Goal: Register for event/course

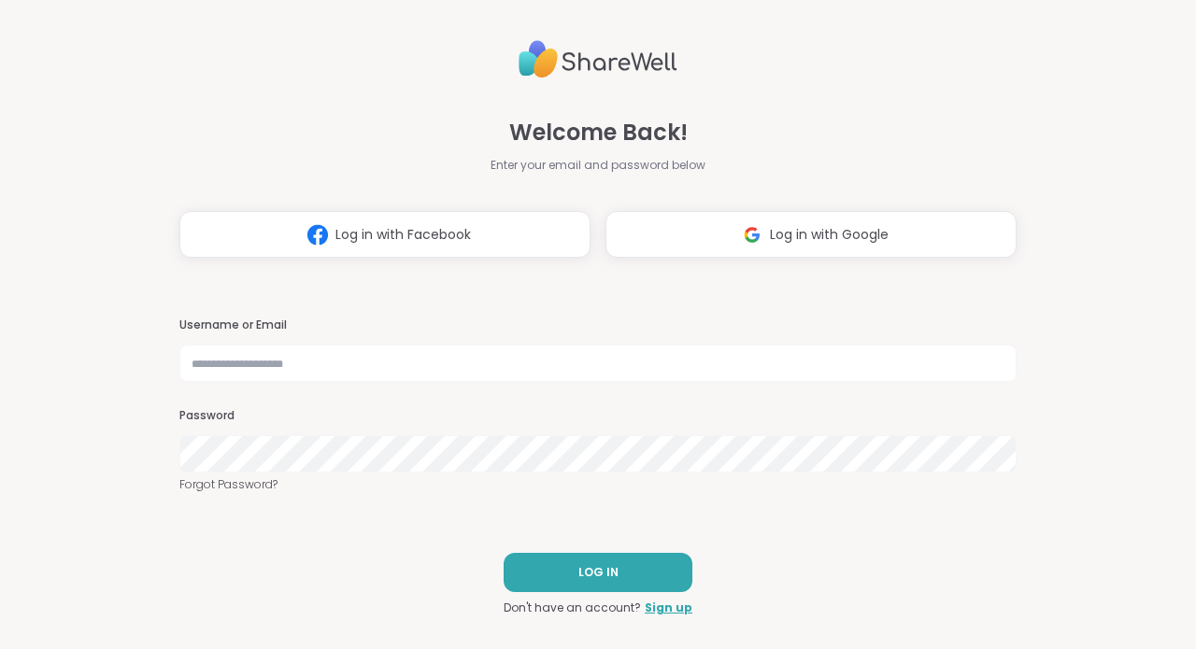
click at [319, 356] on input "text" at bounding box center [597, 363] width 837 height 37
type input "**********"
click at [578, 564] on button "LOG IN" at bounding box center [598, 572] width 189 height 39
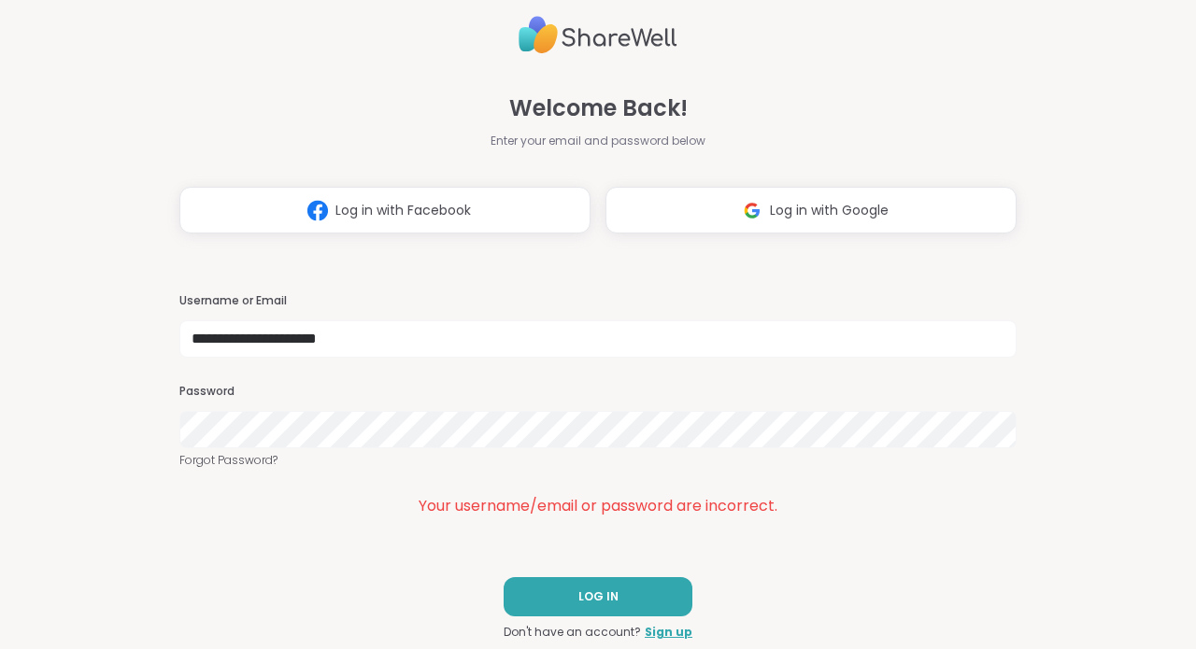
click at [135, 417] on div "**********" at bounding box center [598, 324] width 1196 height 649
click at [235, 463] on link "Forgot Password?" at bounding box center [597, 460] width 837 height 17
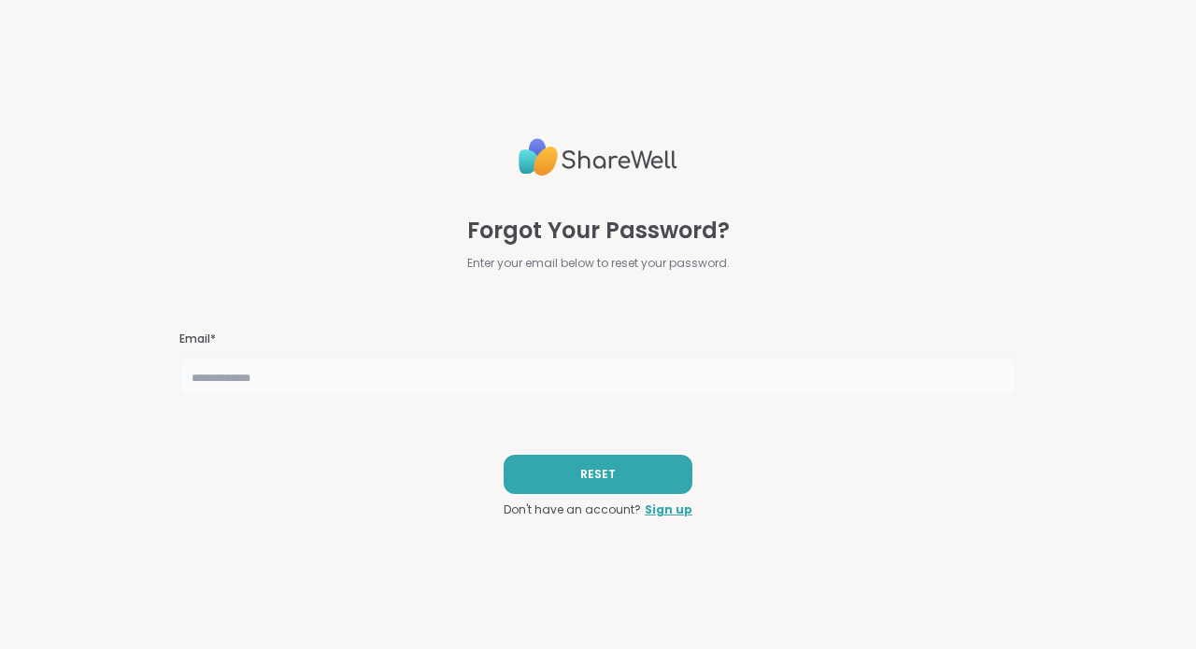
click at [333, 379] on input "text" at bounding box center [597, 376] width 837 height 37
paste input "**********"
type input "**********"
click at [534, 425] on div "**********" at bounding box center [597, 324] width 837 height 649
click at [591, 484] on button "RESET" at bounding box center [598, 474] width 189 height 39
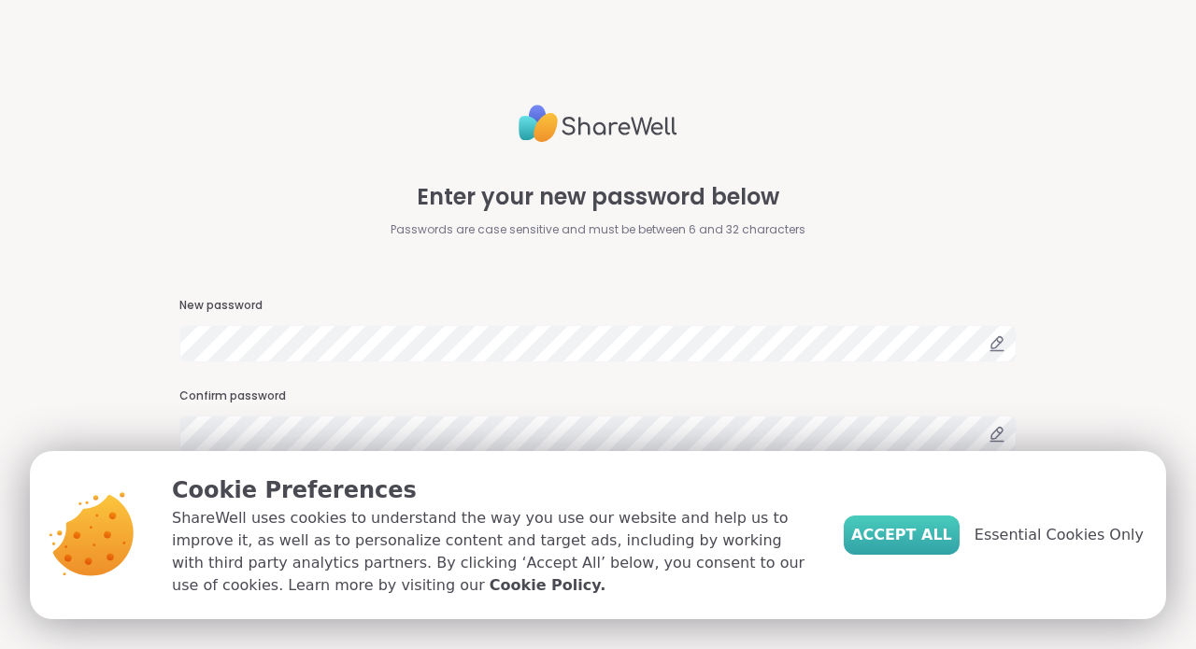
click at [912, 530] on span "Accept All" at bounding box center [901, 535] width 101 height 22
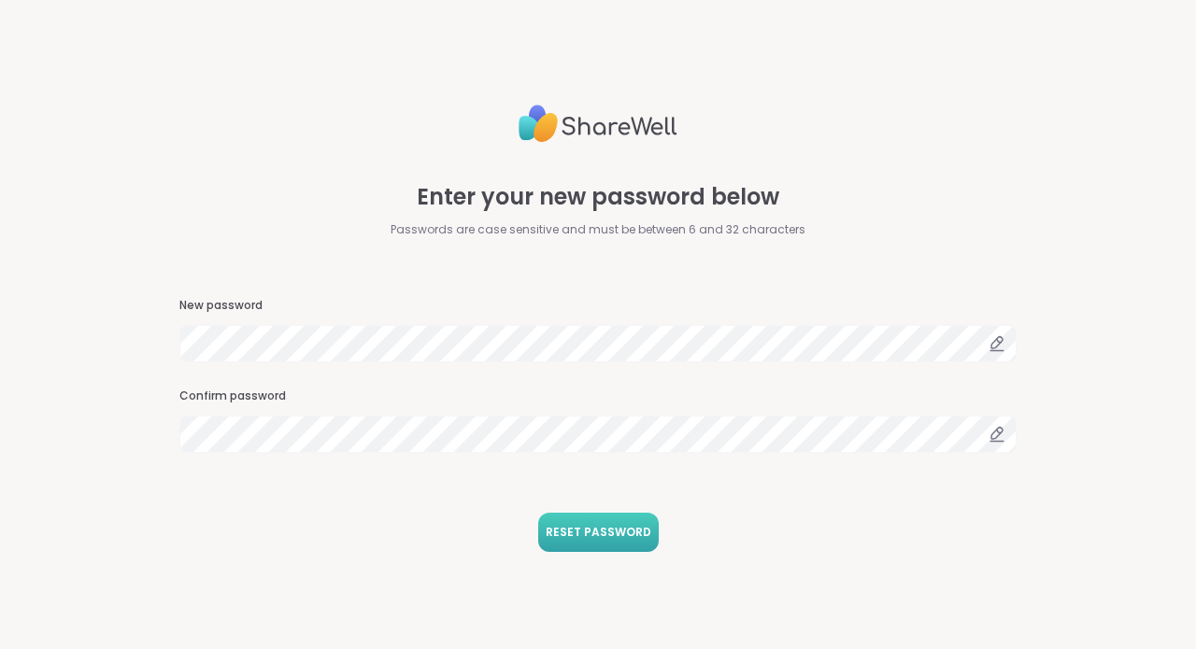
click at [594, 537] on span "RESET PASSWORD" at bounding box center [599, 532] width 106 height 17
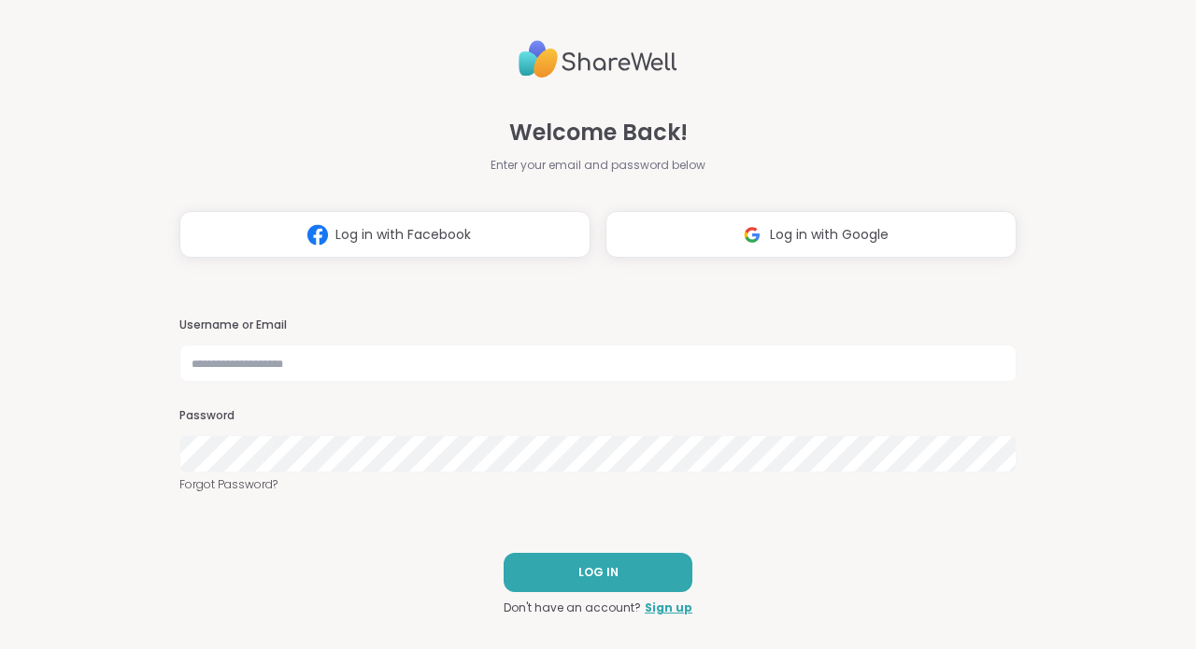
click at [577, 150] on div "Welcome Back! Enter your email and password below" at bounding box center [598, 145] width 215 height 58
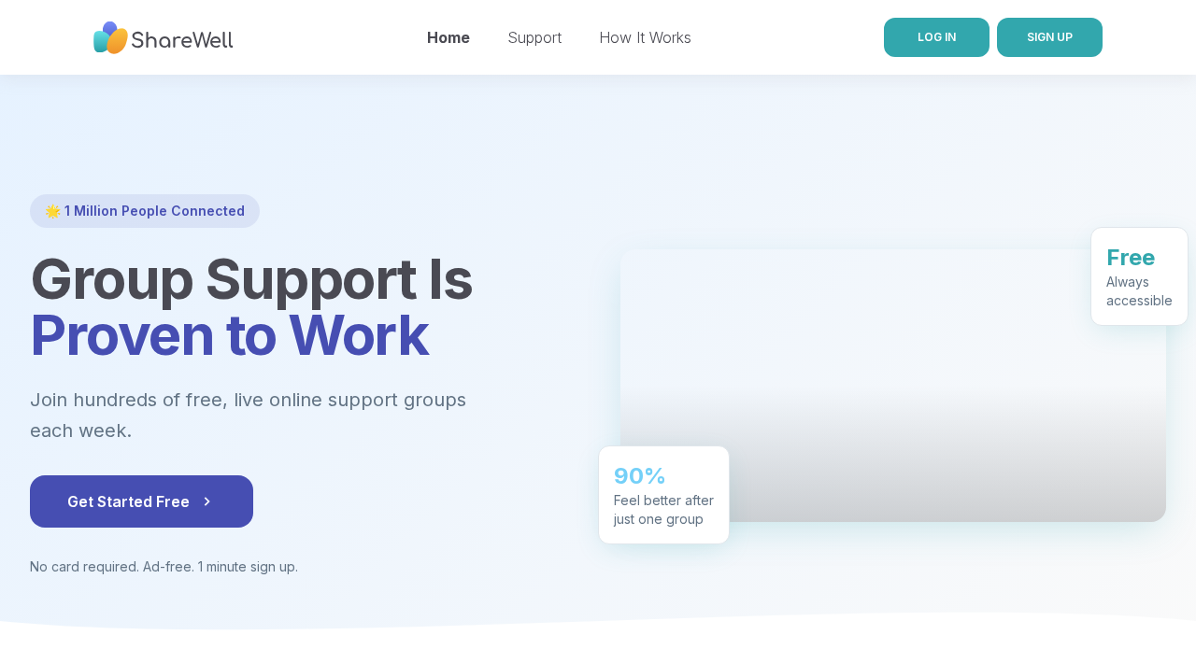
click at [944, 26] on link "LOG IN" at bounding box center [937, 37] width 106 height 39
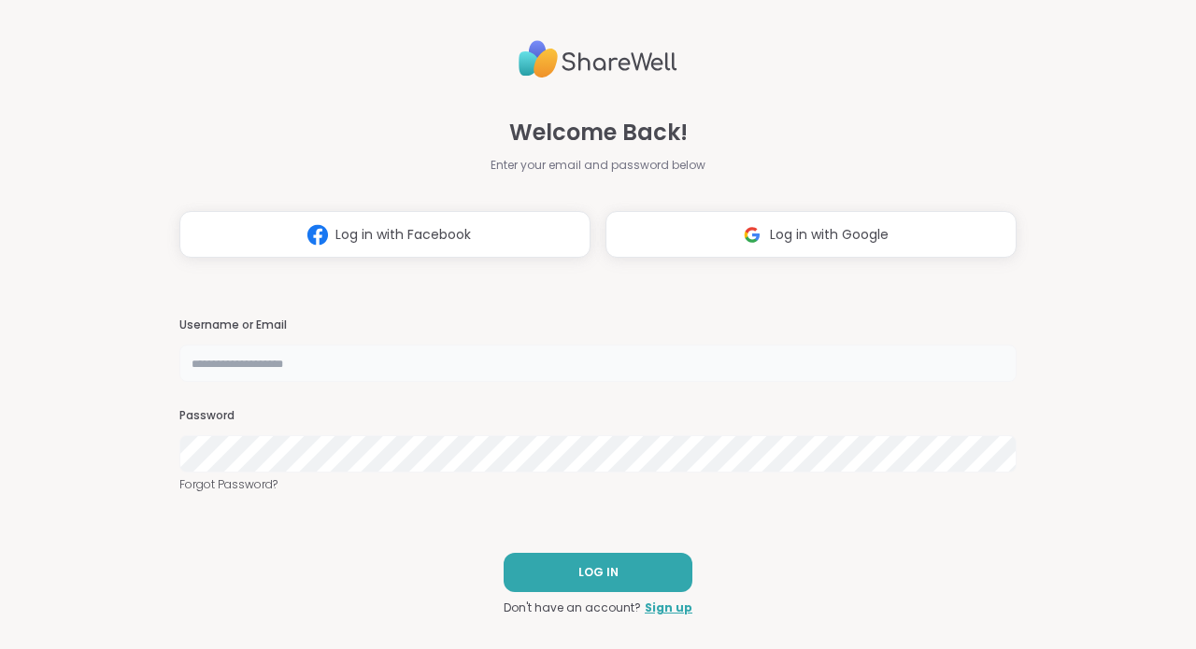
click at [335, 381] on input "text" at bounding box center [597, 363] width 837 height 37
paste input "**********"
type input "**********"
click at [578, 581] on button "LOG IN" at bounding box center [598, 572] width 189 height 39
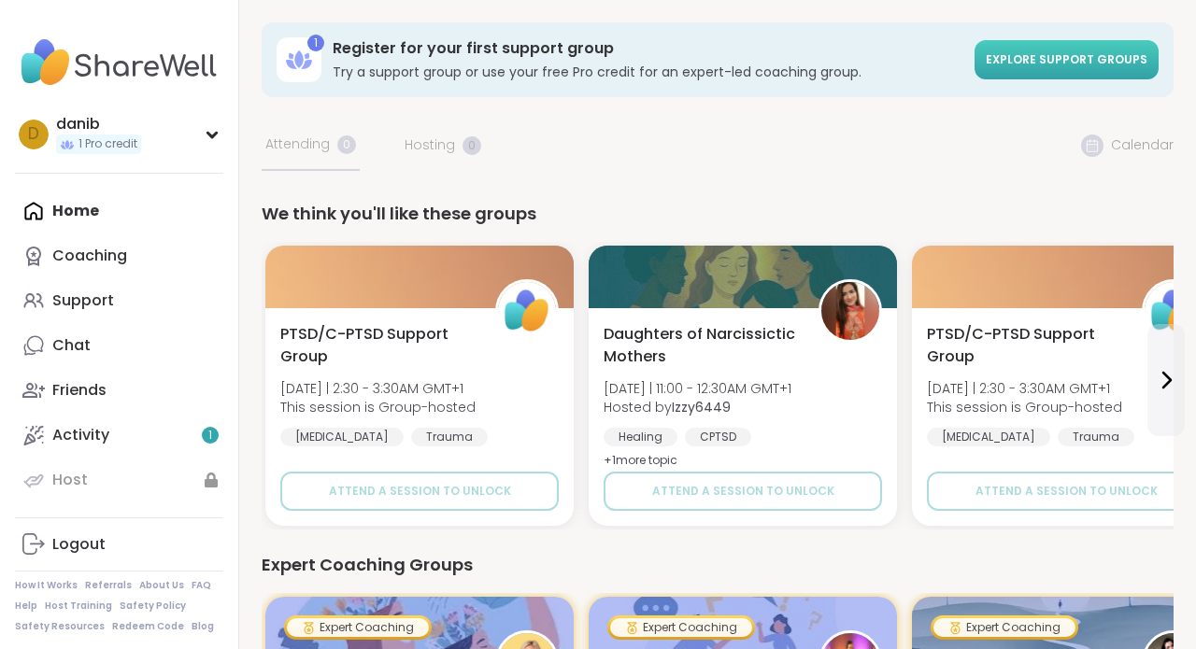
click at [1037, 55] on span "Explore support groups" at bounding box center [1067, 59] width 162 height 16
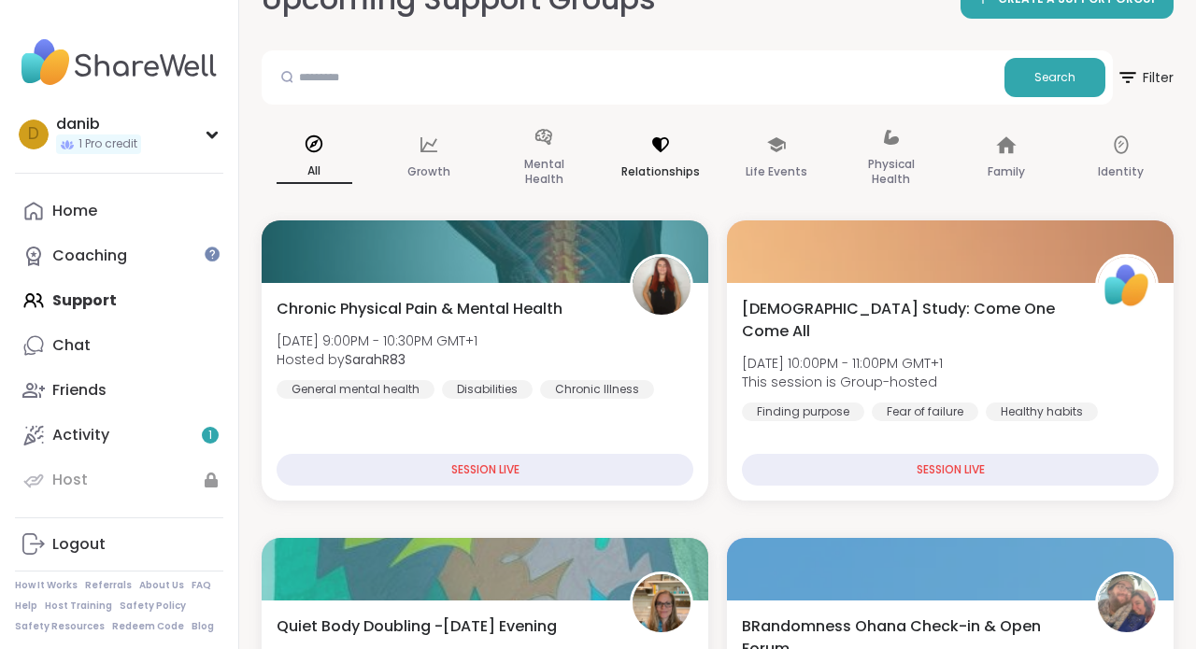
scroll to position [140, 0]
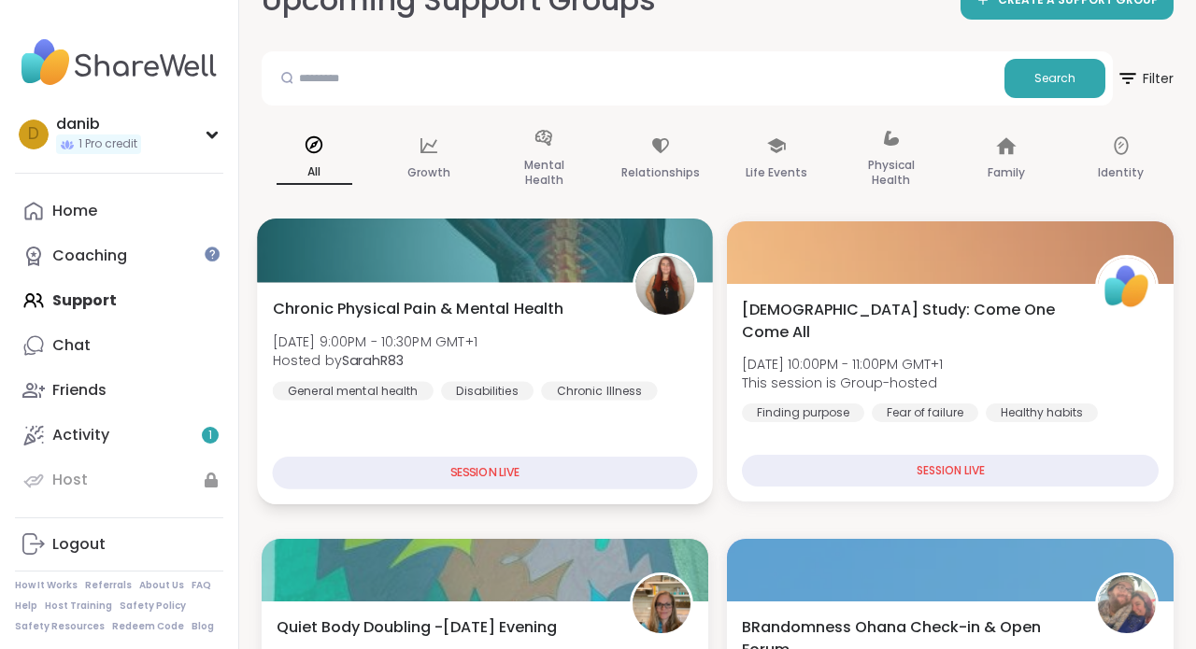
click at [553, 464] on div "SESSION LIVE" at bounding box center [485, 473] width 425 height 33
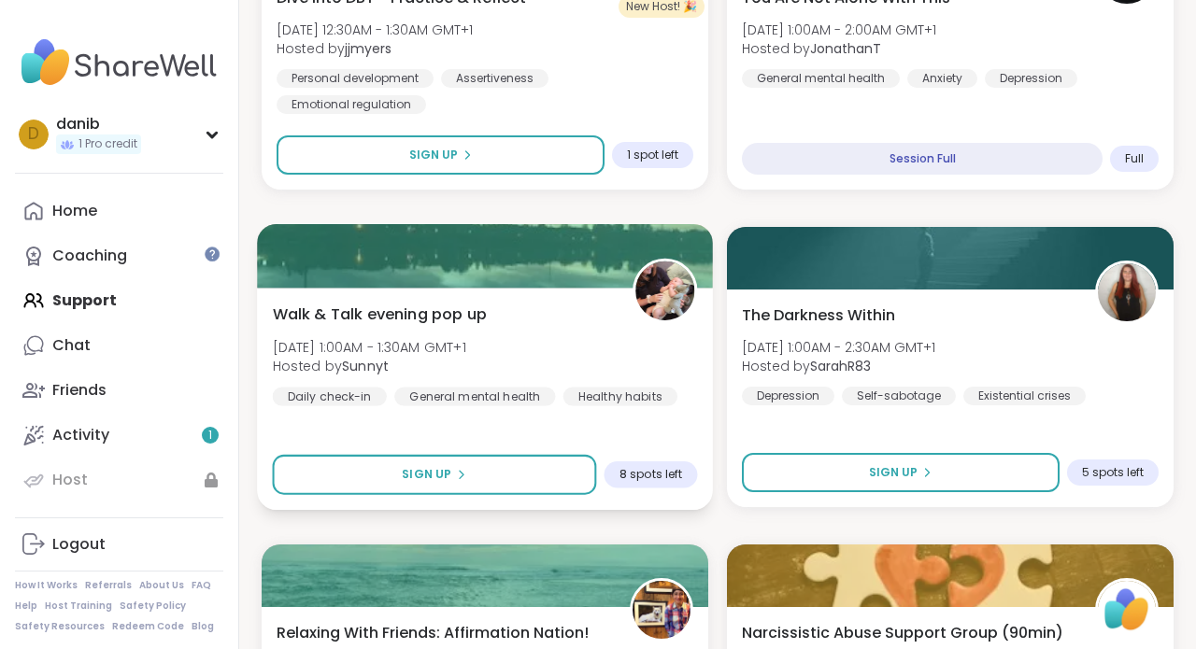
scroll to position [2042, 0]
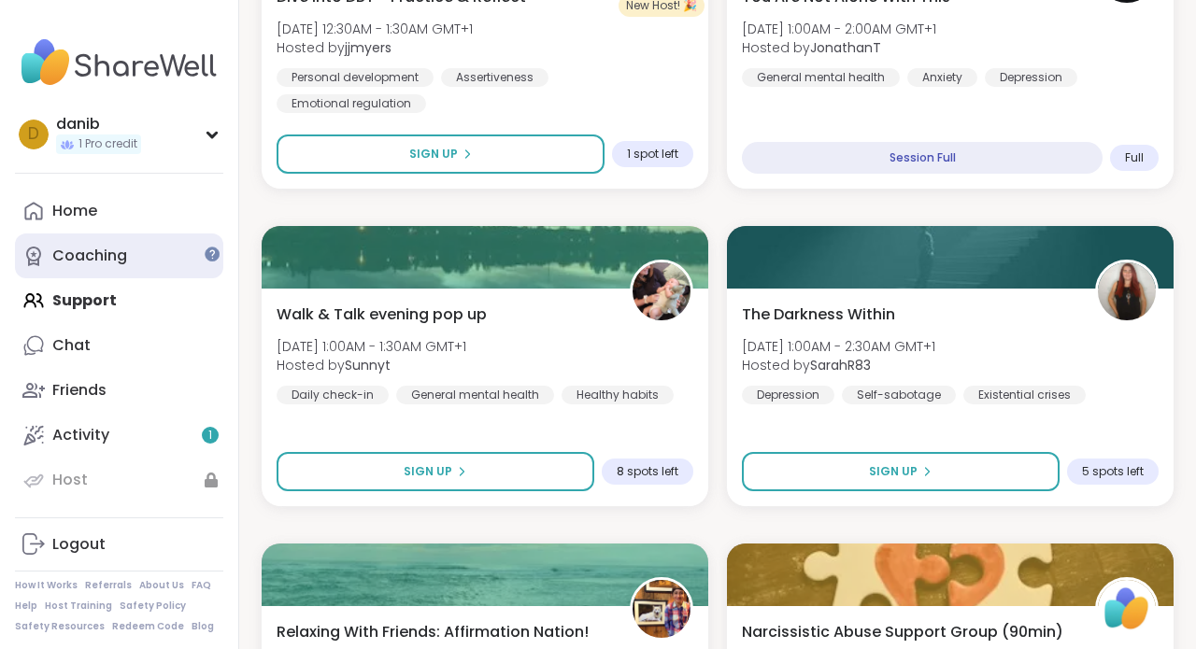
click at [169, 249] on link "Coaching" at bounding box center [119, 256] width 208 height 45
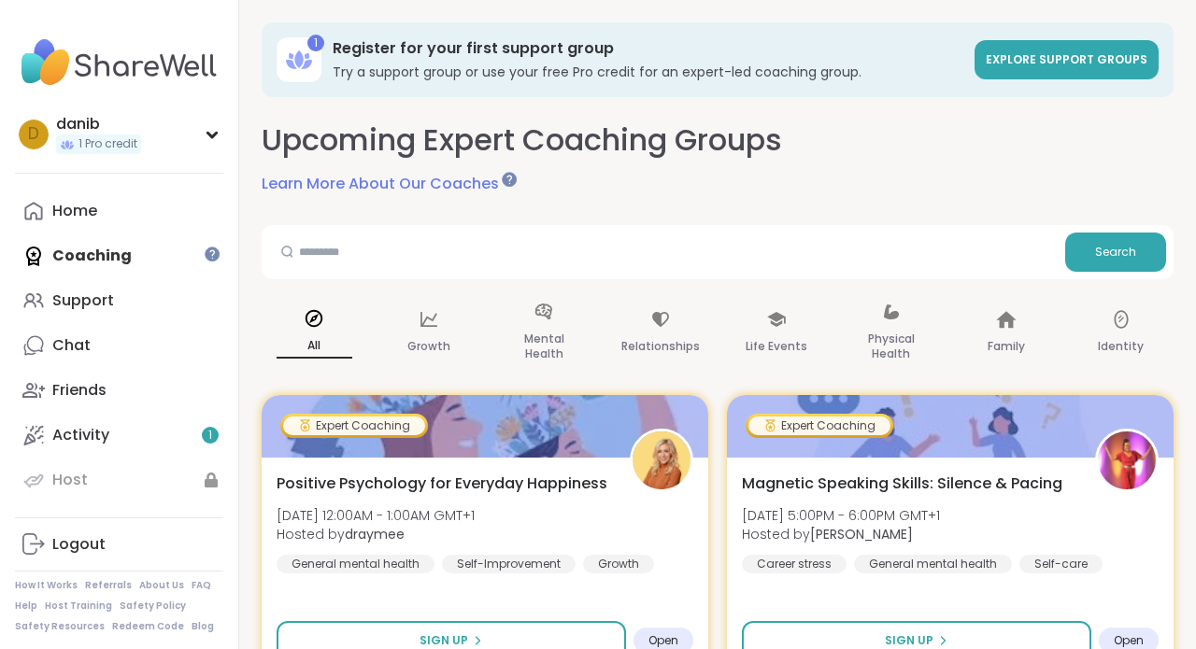
click at [906, 35] on div "1 Register for your first support group Try a support group or use your free Pr…" at bounding box center [718, 59] width 912 height 75
click at [862, 26] on div "1 Register for your first support group Try a support group or use your free Pr…" at bounding box center [718, 59] width 912 height 75
click at [818, 22] on div "1 Register for your first support group Try a support group or use your free Pr…" at bounding box center [718, 59] width 912 height 75
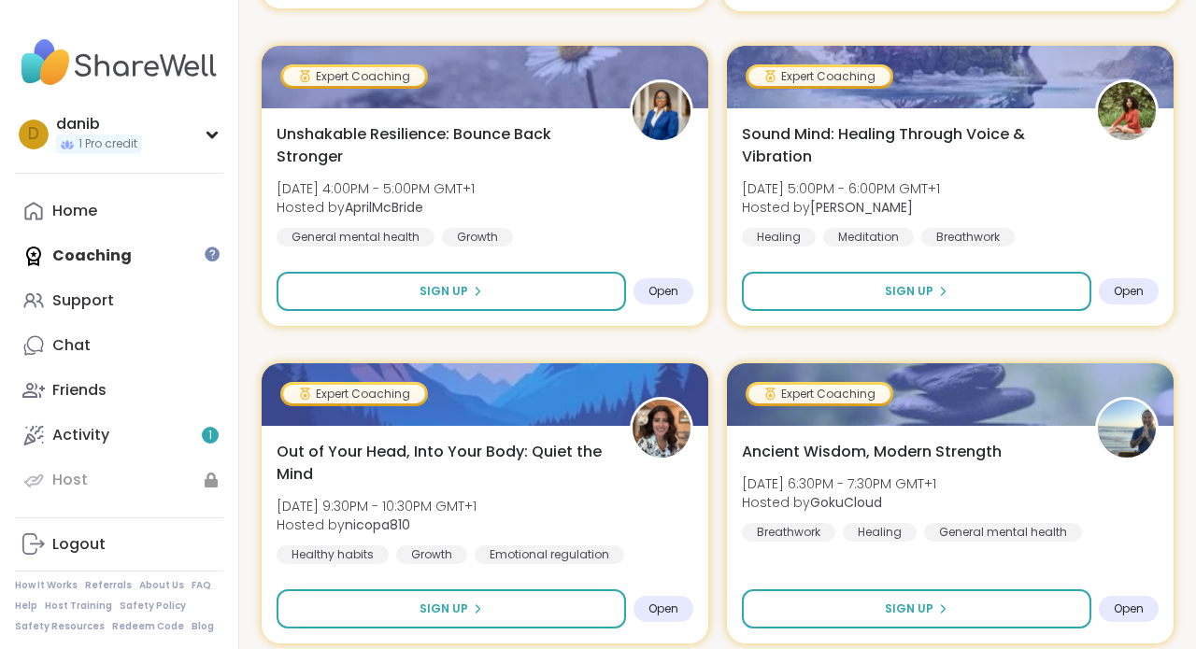
scroll to position [1035, 0]
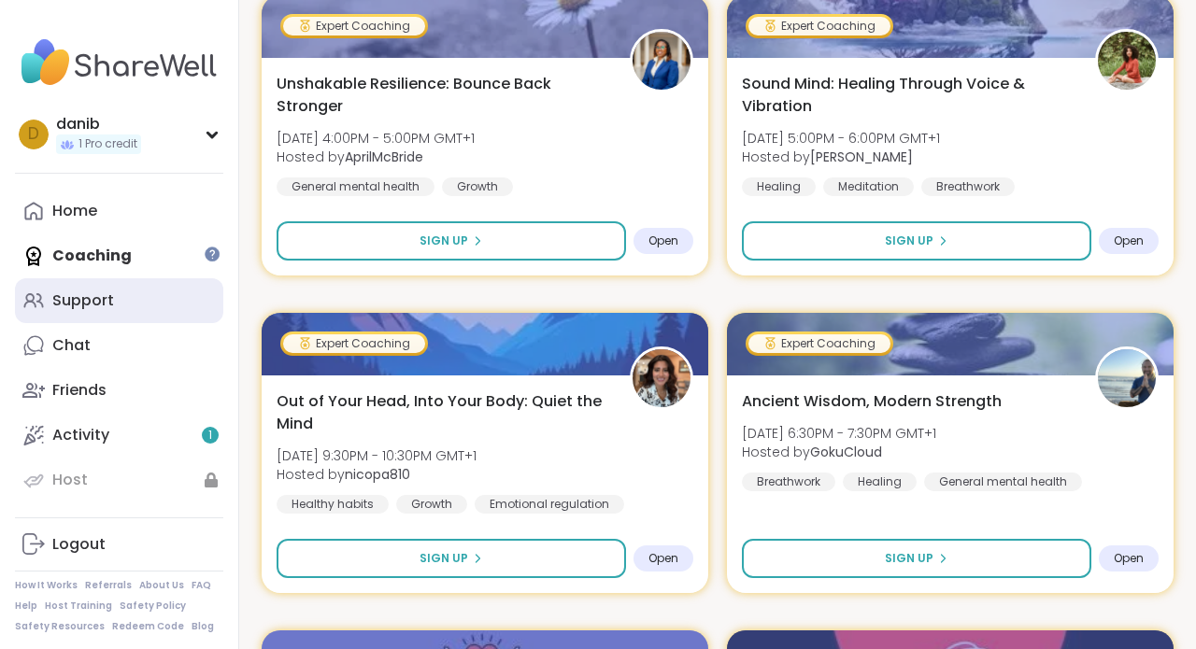
click at [82, 298] on div "Support" at bounding box center [83, 301] width 62 height 21
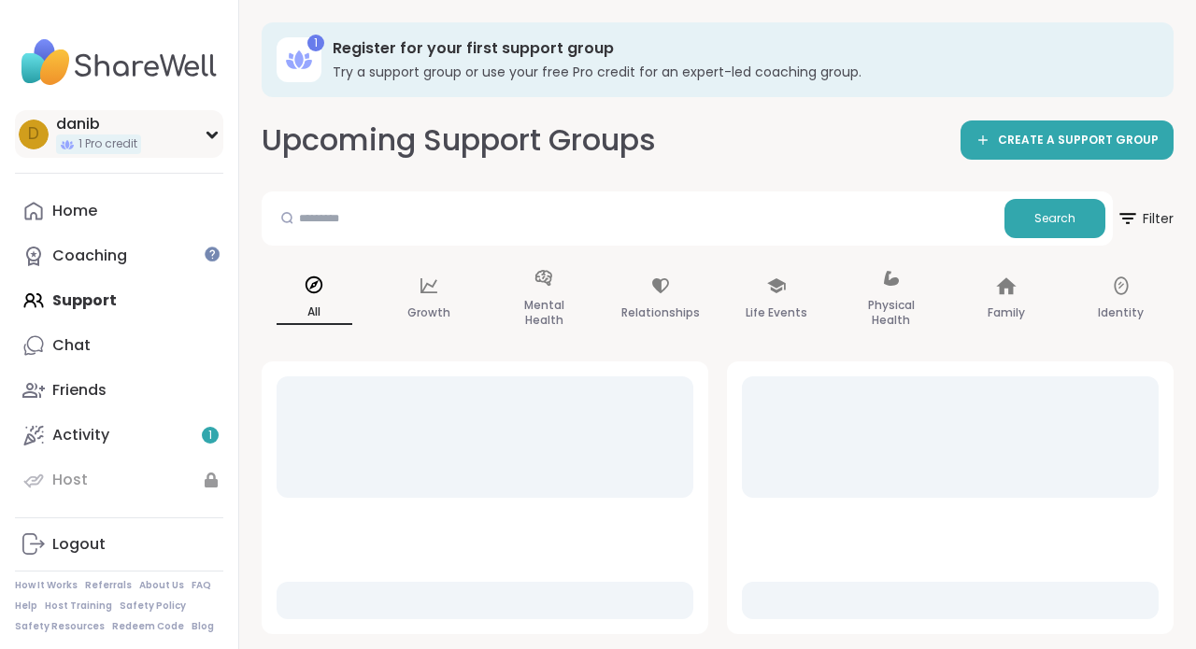
click at [128, 138] on span "1 Pro credit" at bounding box center [107, 144] width 59 height 16
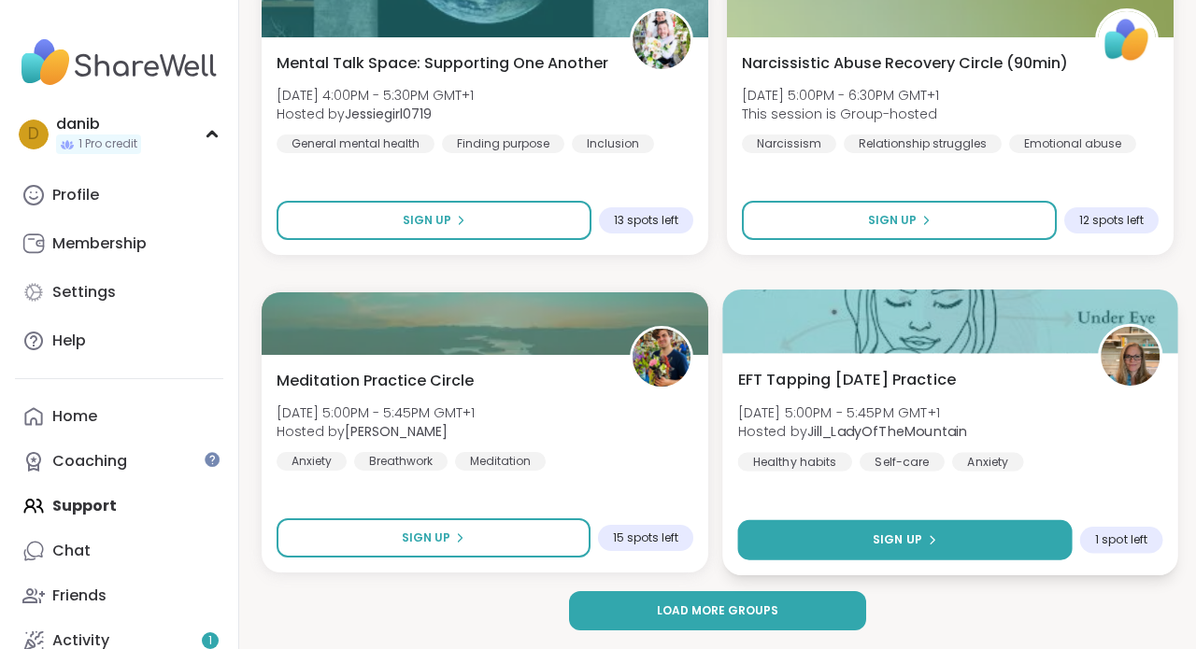
scroll to position [5469, 0]
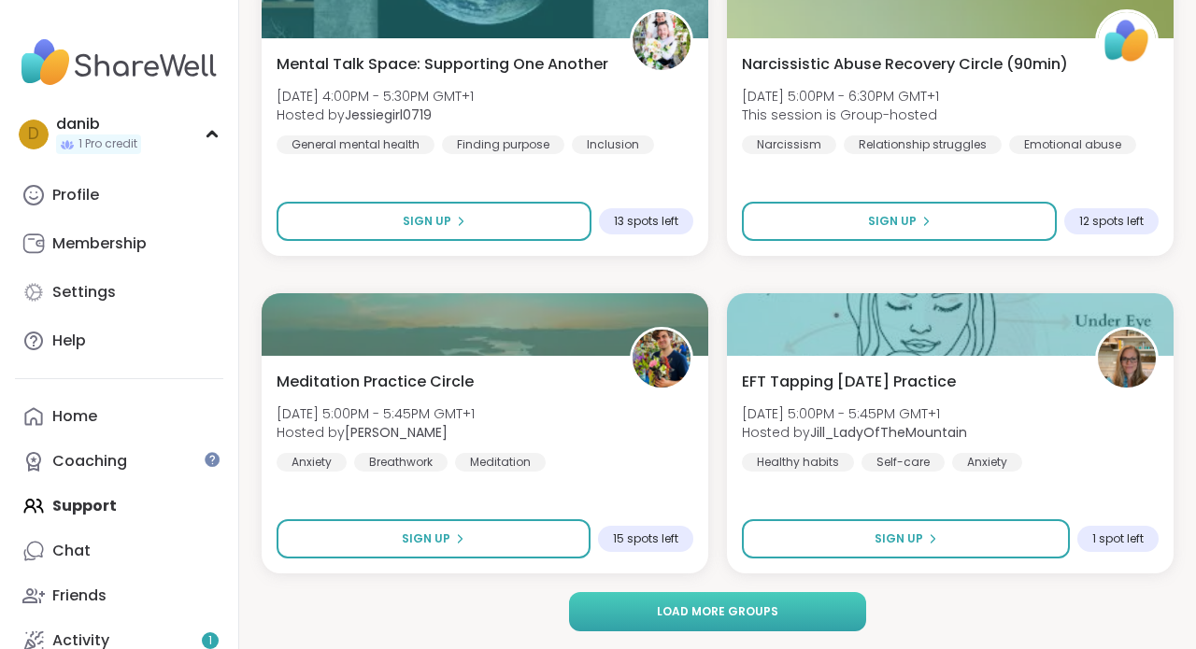
click at [758, 620] on button "Load more groups" at bounding box center [717, 611] width 296 height 39
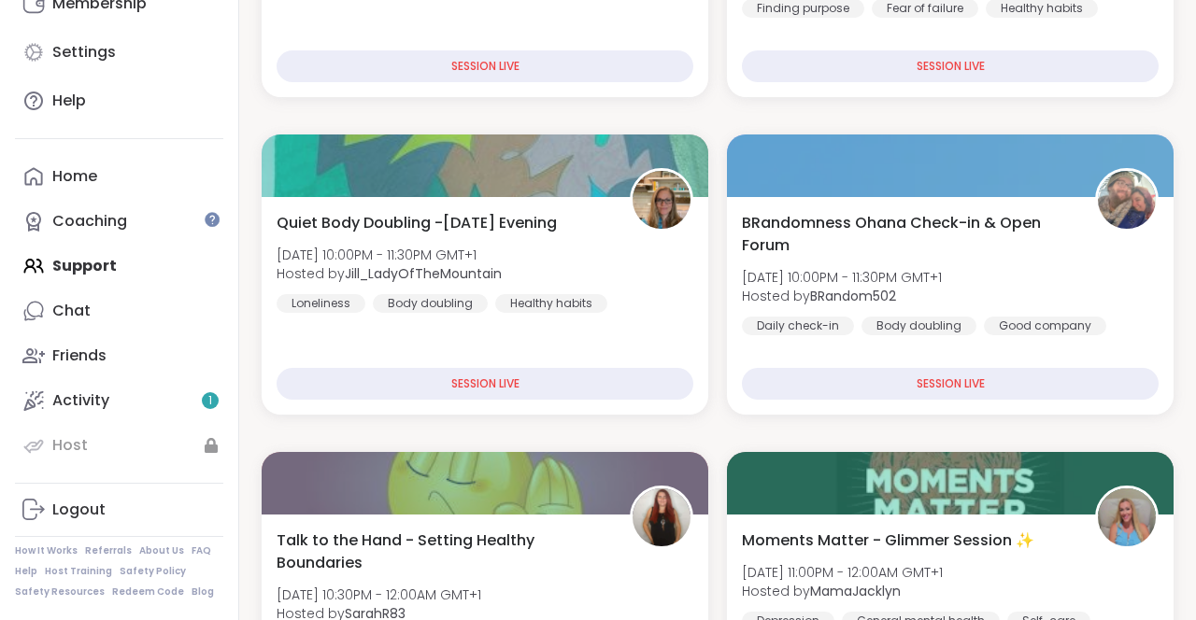
scroll to position [190, 0]
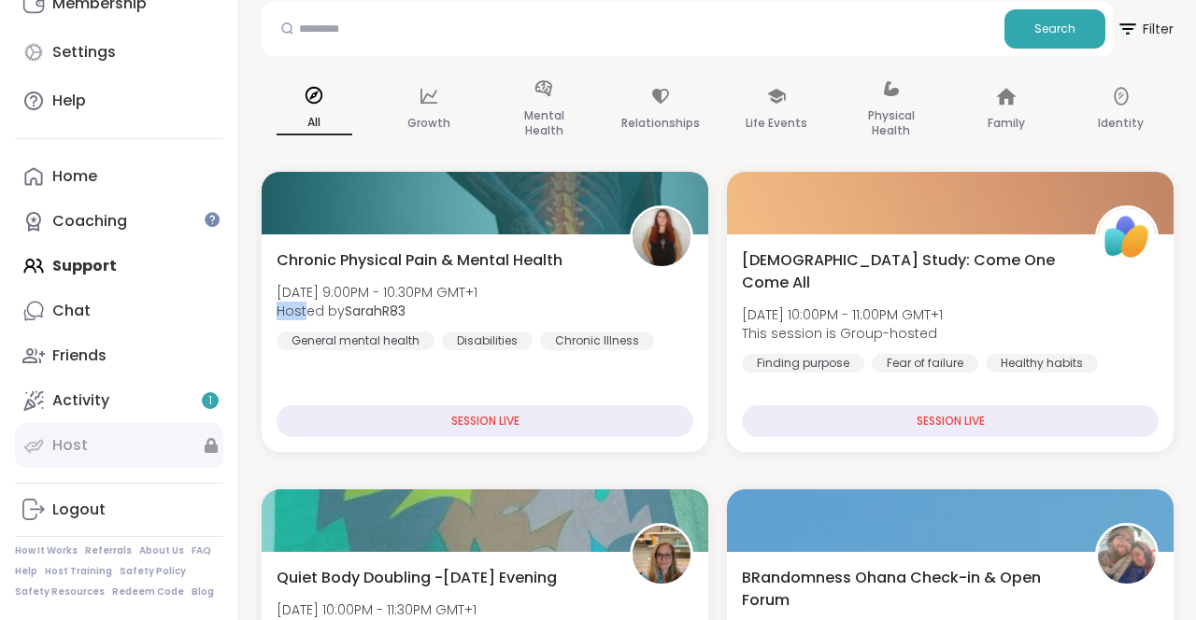
click at [50, 430] on link "Host" at bounding box center [119, 445] width 208 height 45
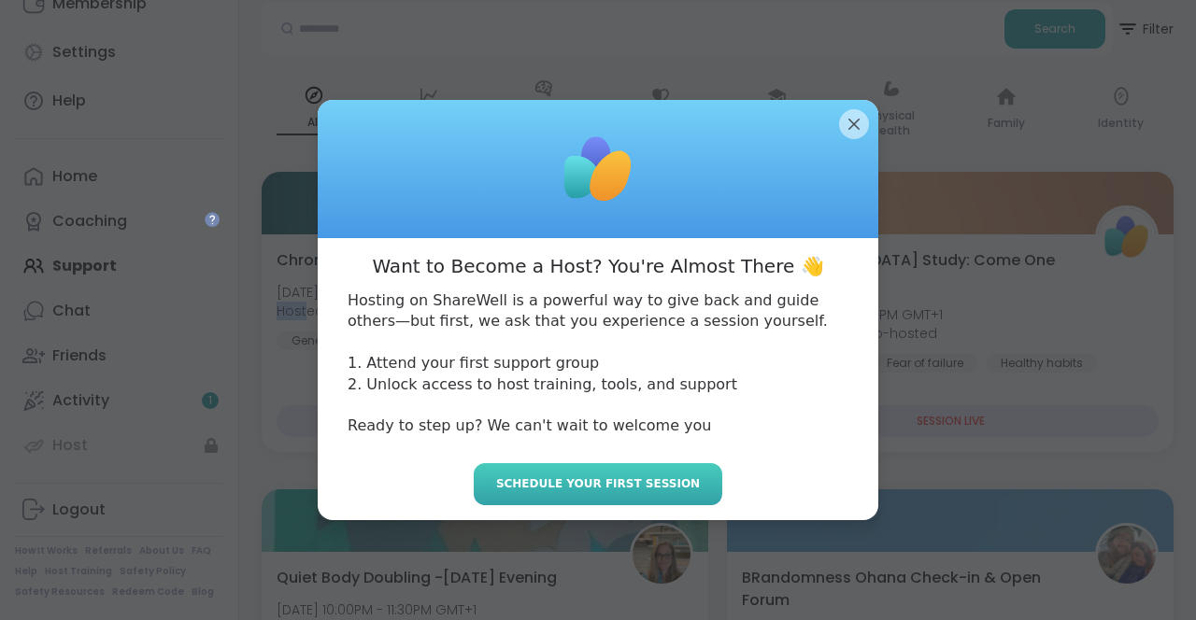
click at [640, 477] on span "Schedule your first session" at bounding box center [598, 484] width 204 height 17
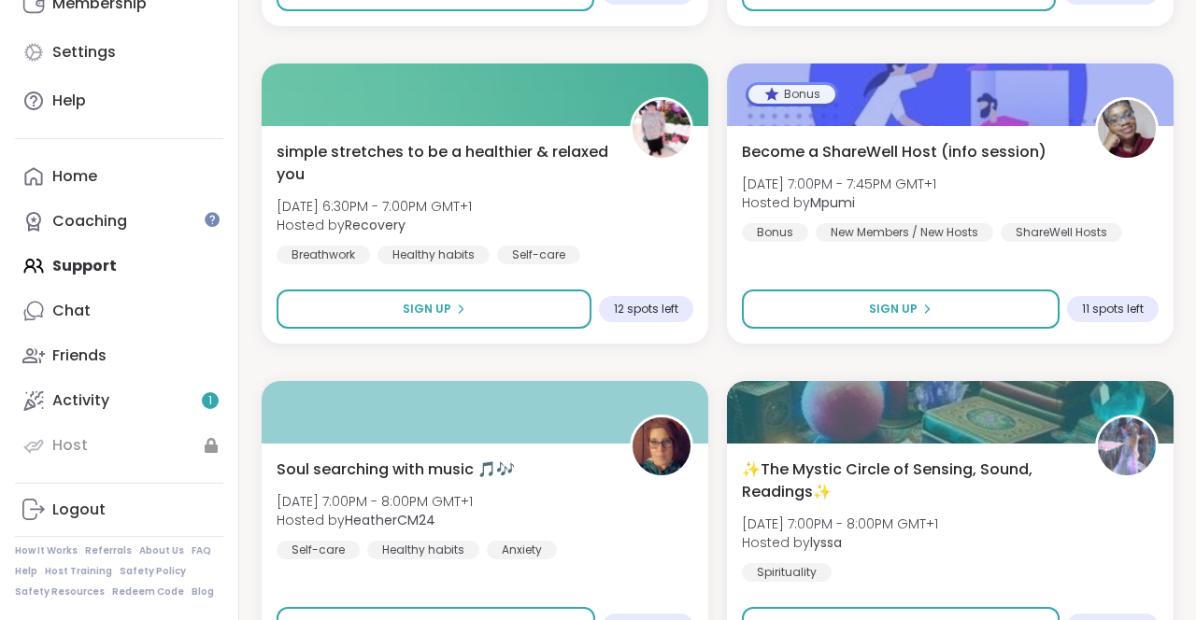
scroll to position [6336, 0]
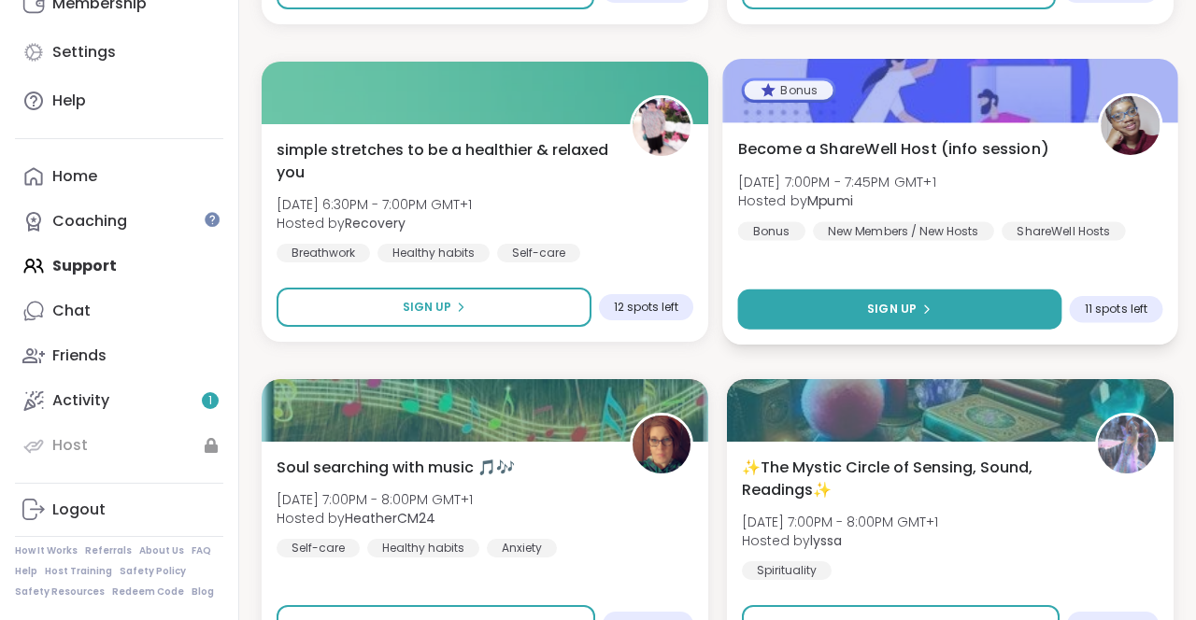
click at [941, 309] on button "Sign Up" at bounding box center [900, 310] width 324 height 40
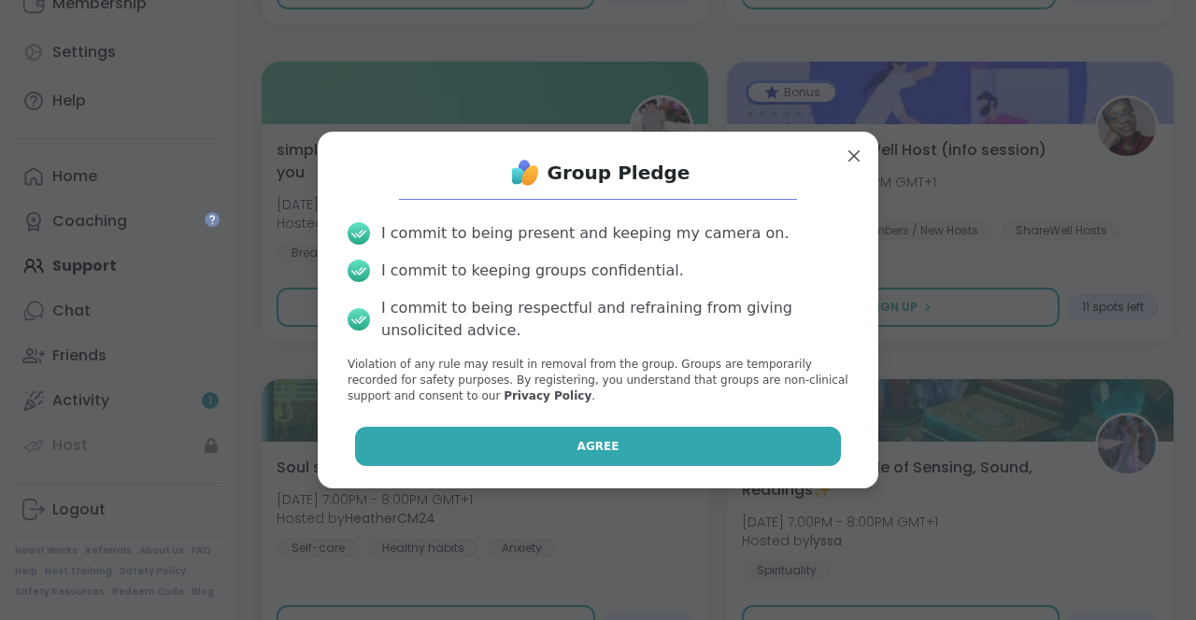
click at [557, 448] on button "Agree" at bounding box center [598, 446] width 487 height 39
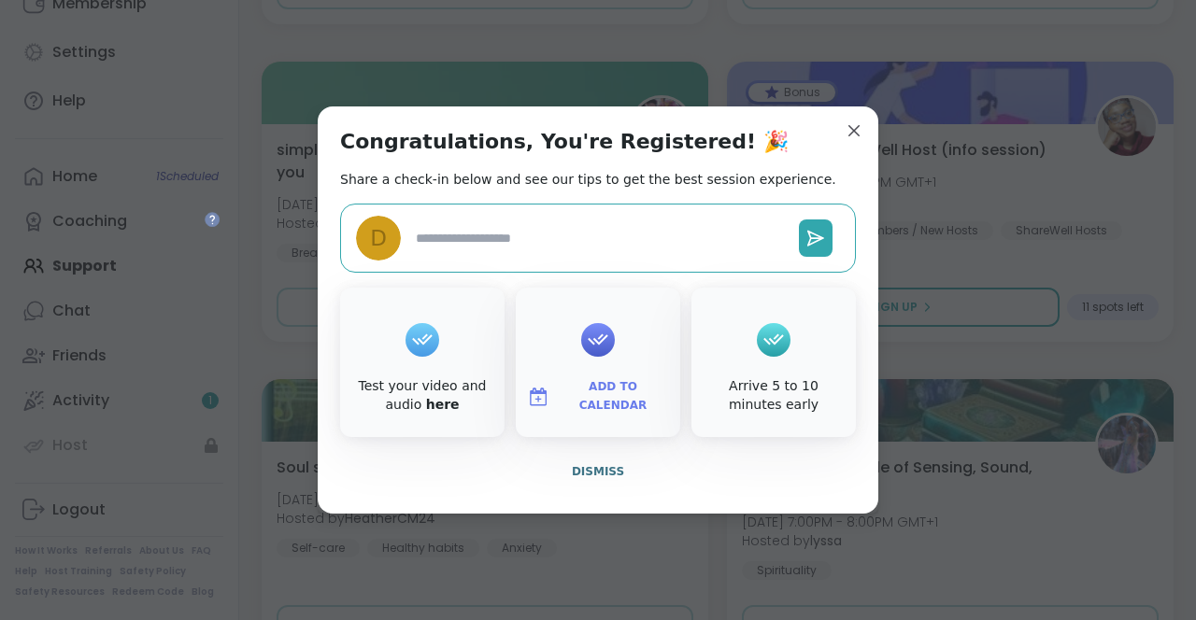
click at [573, 242] on textarea at bounding box center [599, 238] width 383 height 35
click at [631, 392] on span "Add to Calendar" at bounding box center [613, 396] width 112 height 36
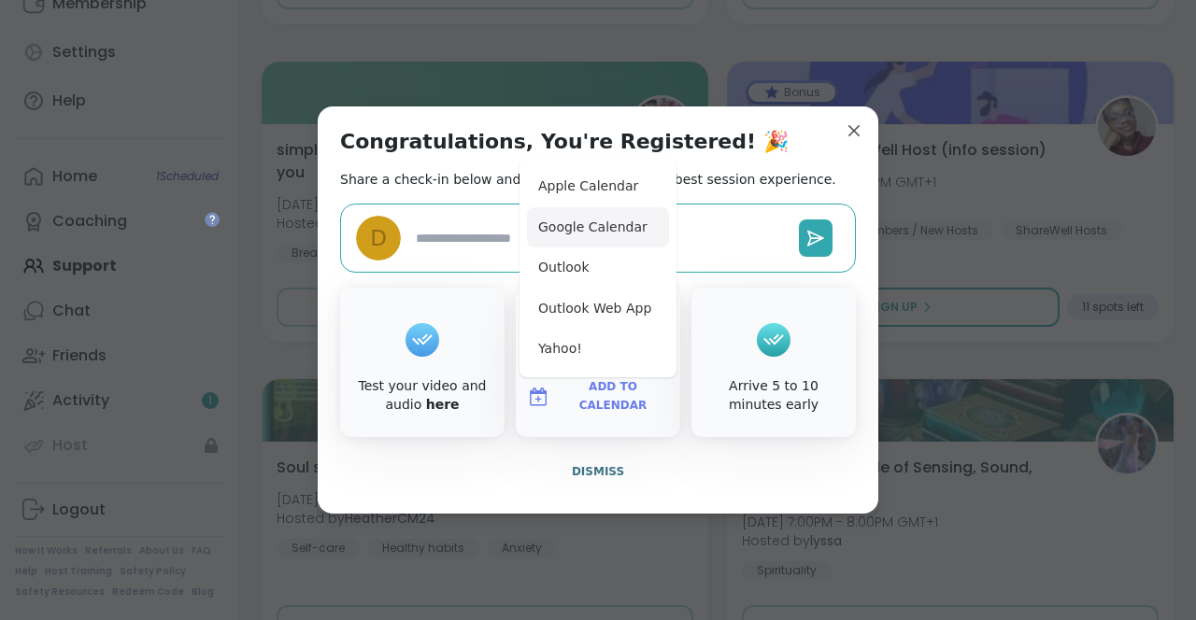
click at [593, 232] on button "Google Calendar" at bounding box center [598, 227] width 142 height 41
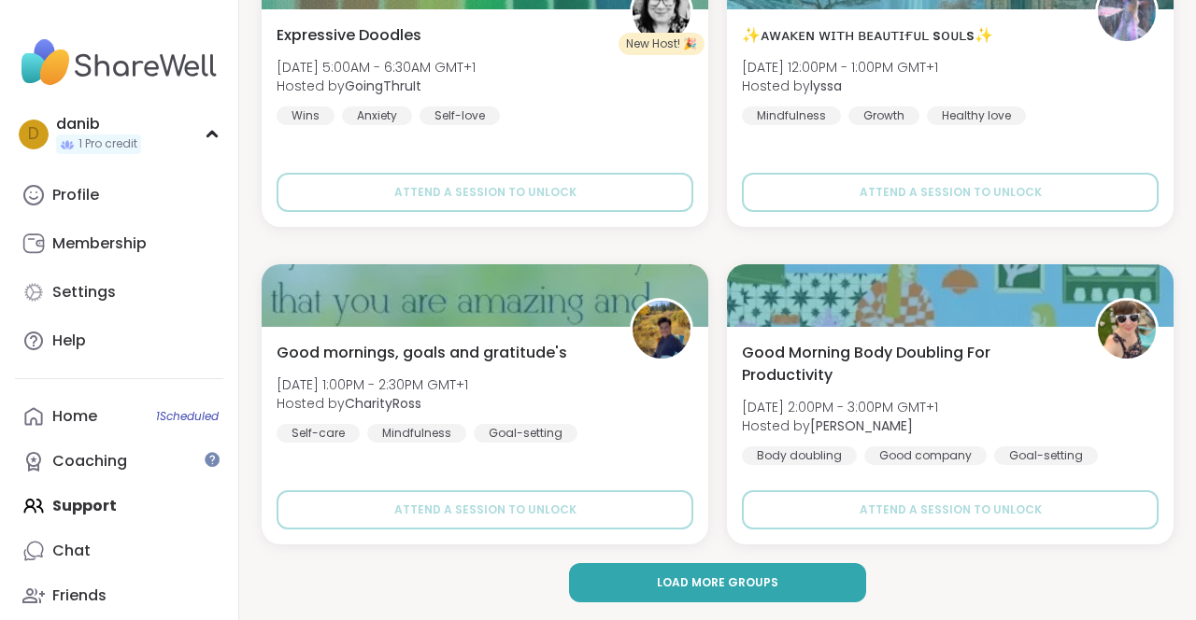
scroll to position [11207, 0]
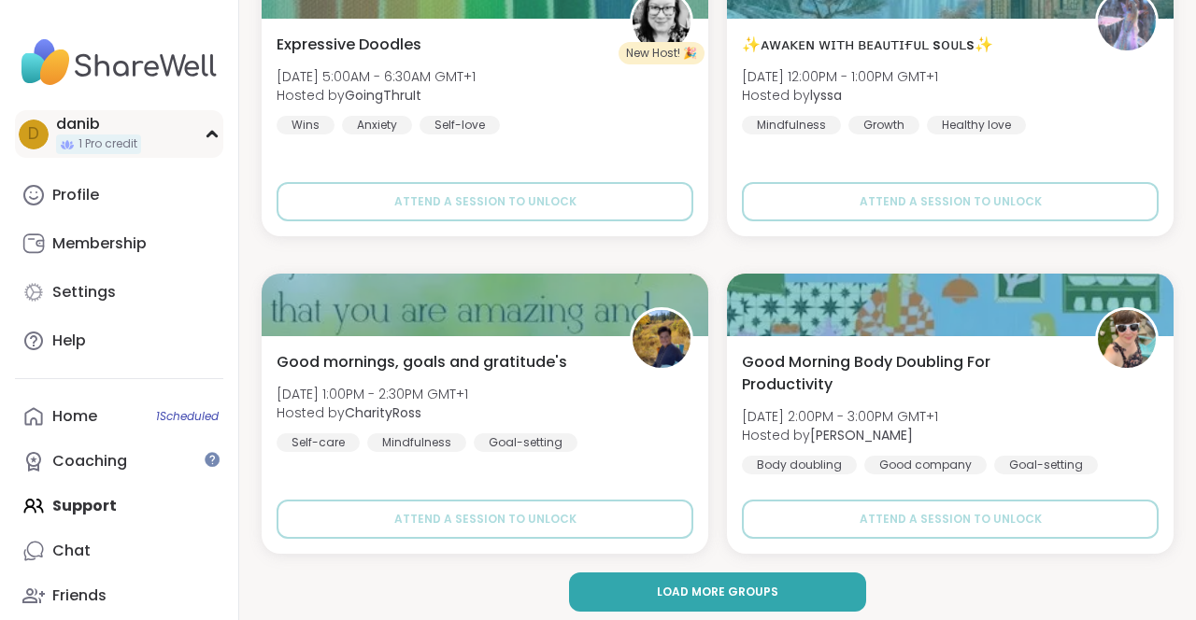
click at [115, 147] on span "1 Pro credit" at bounding box center [107, 144] width 59 height 16
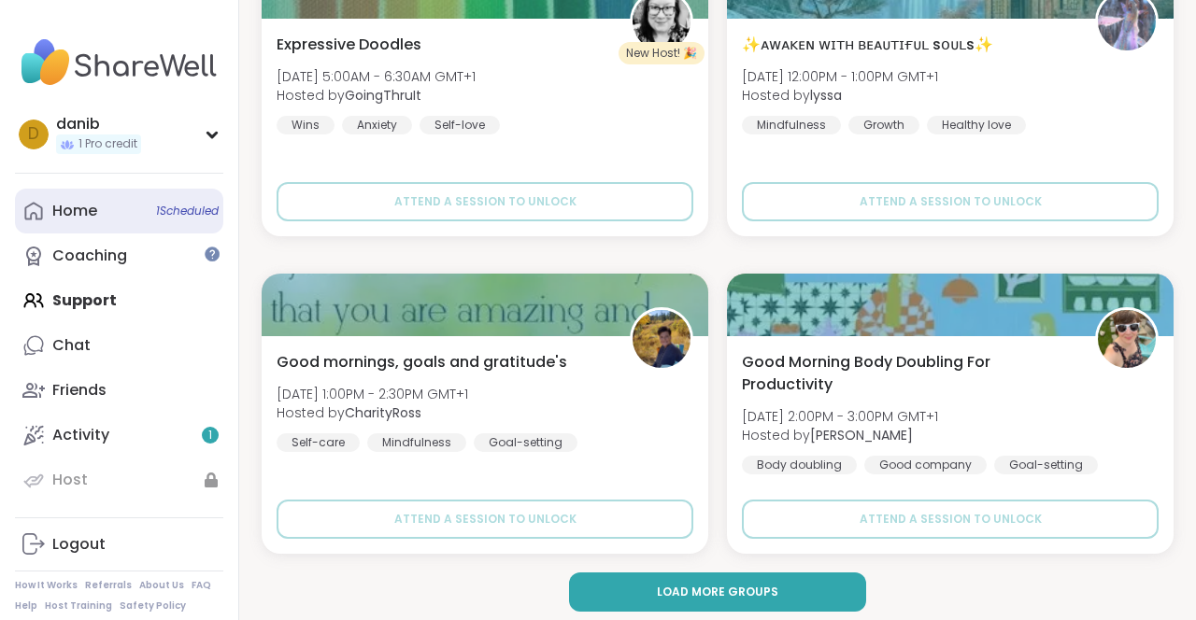
click at [87, 207] on div "Home 1 Scheduled" at bounding box center [74, 211] width 45 height 21
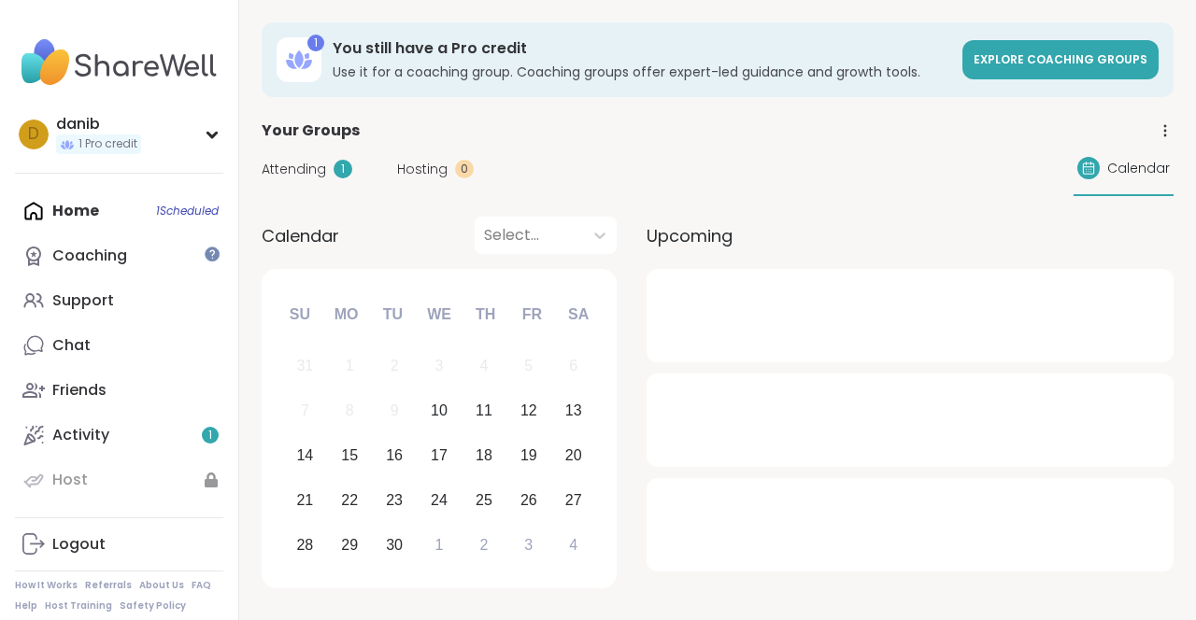
click at [419, 42] on h3 "You still have a Pro credit" at bounding box center [642, 48] width 619 height 21
click at [1103, 56] on span "Explore Coaching Groups" at bounding box center [1061, 59] width 174 height 16
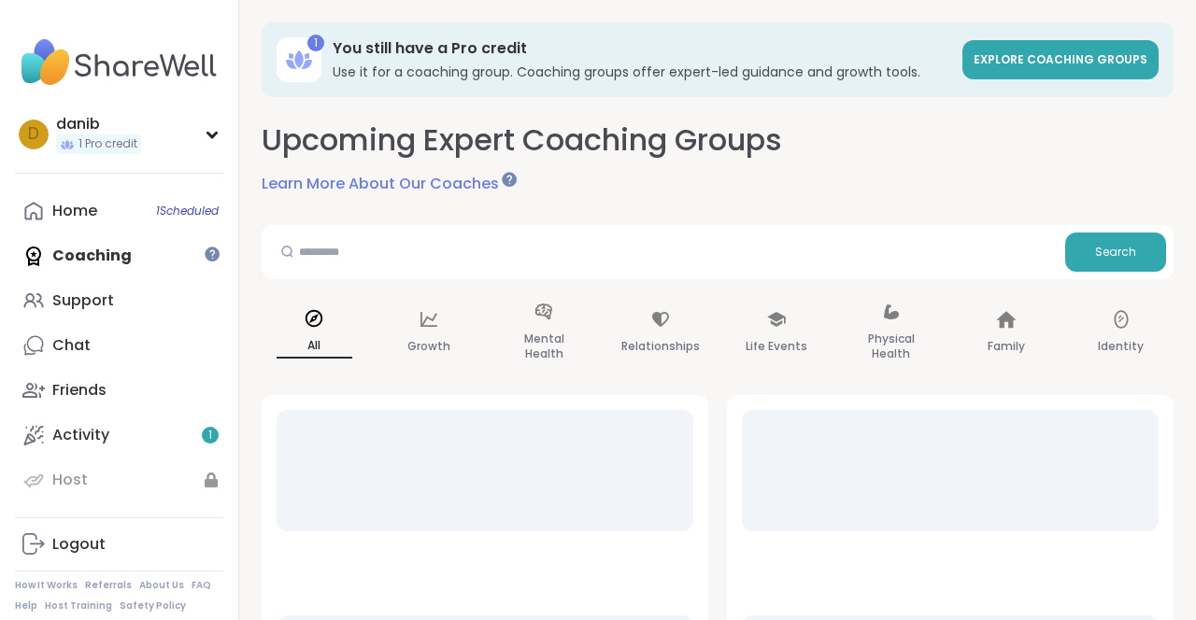
click at [426, 192] on link "Learn More About Our Coaches" at bounding box center [388, 184] width 252 height 22
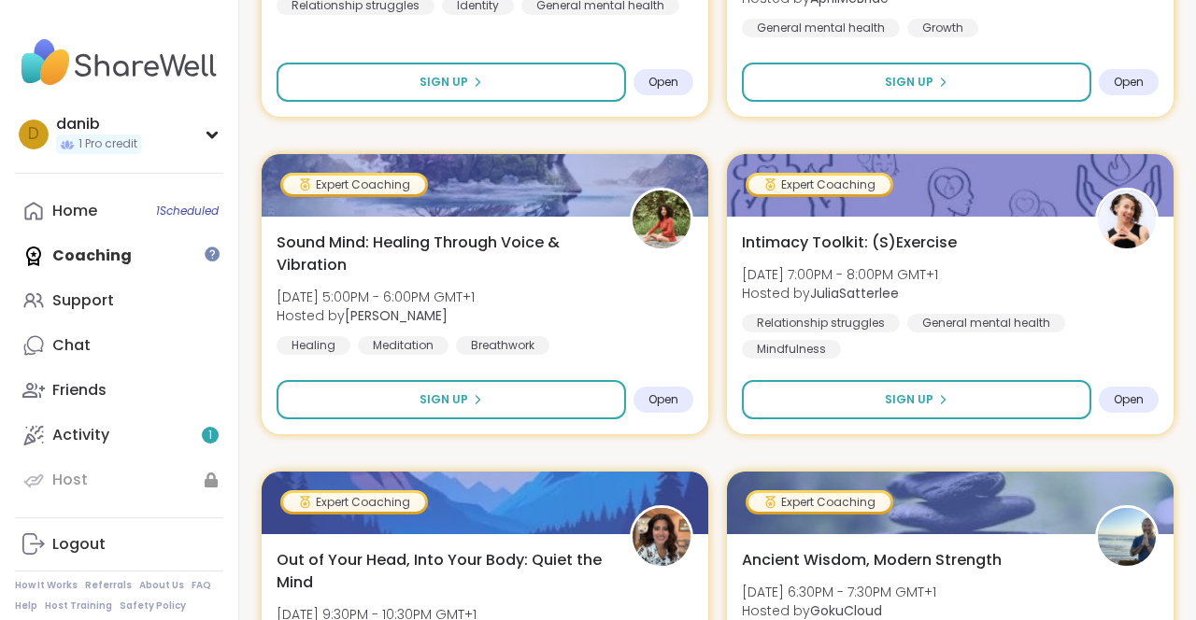
scroll to position [4088, 0]
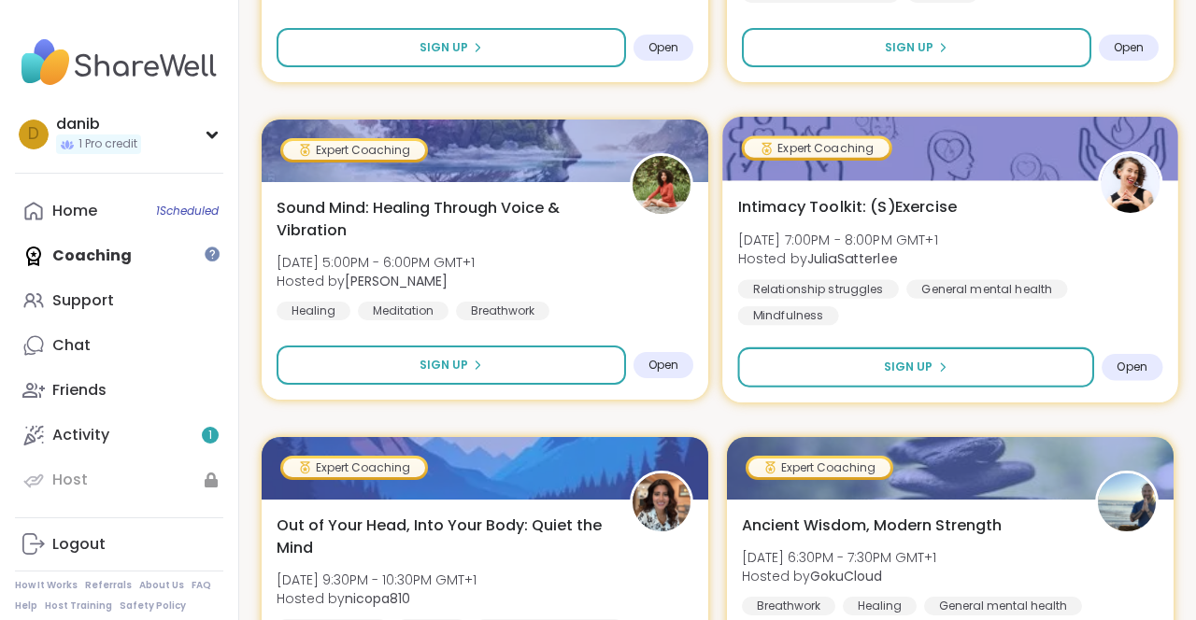
click at [877, 214] on span "Intimacy Toolkit: (S)Exercise" at bounding box center [848, 206] width 220 height 22
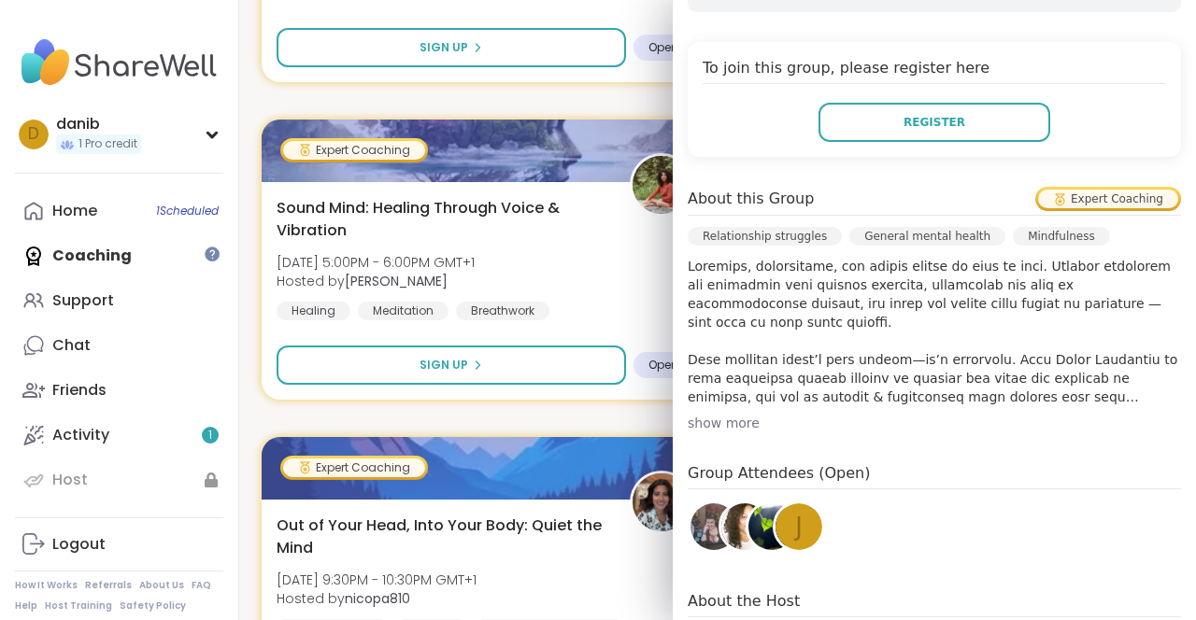
scroll to position [435, 0]
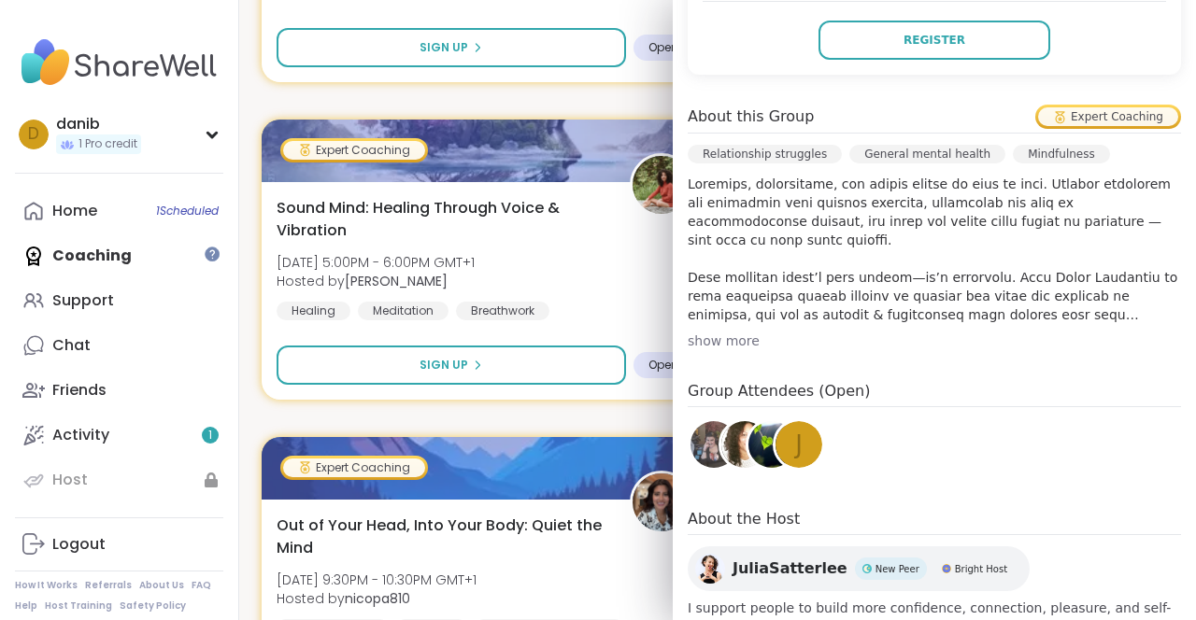
click at [733, 334] on div "show more" at bounding box center [934, 341] width 493 height 19
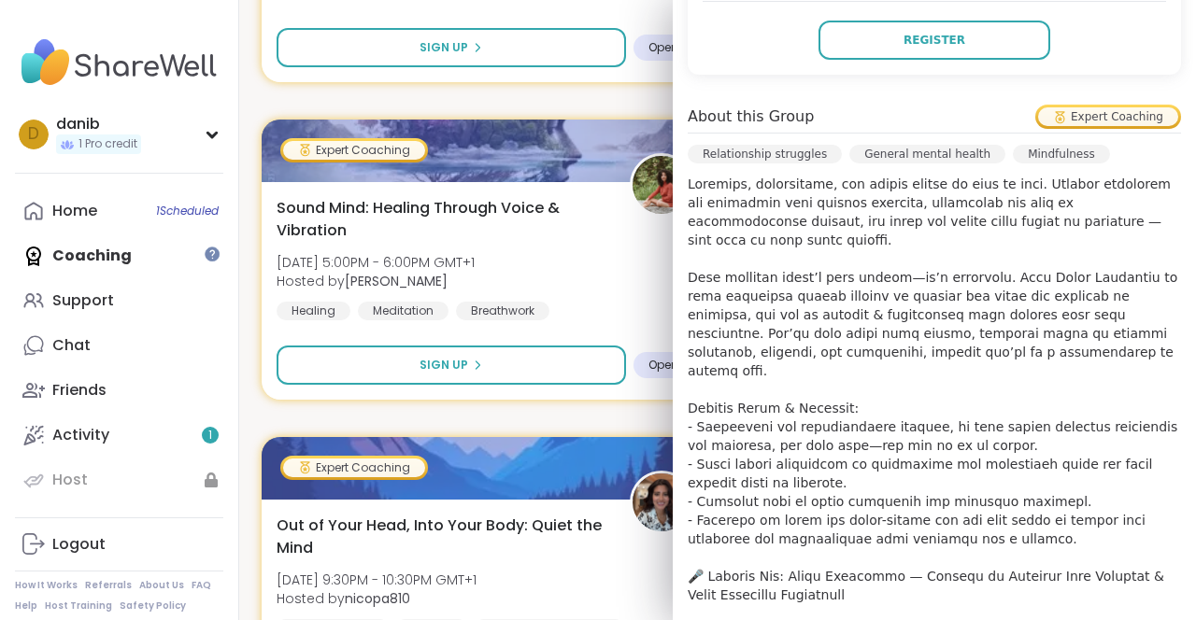
scroll to position [498, 0]
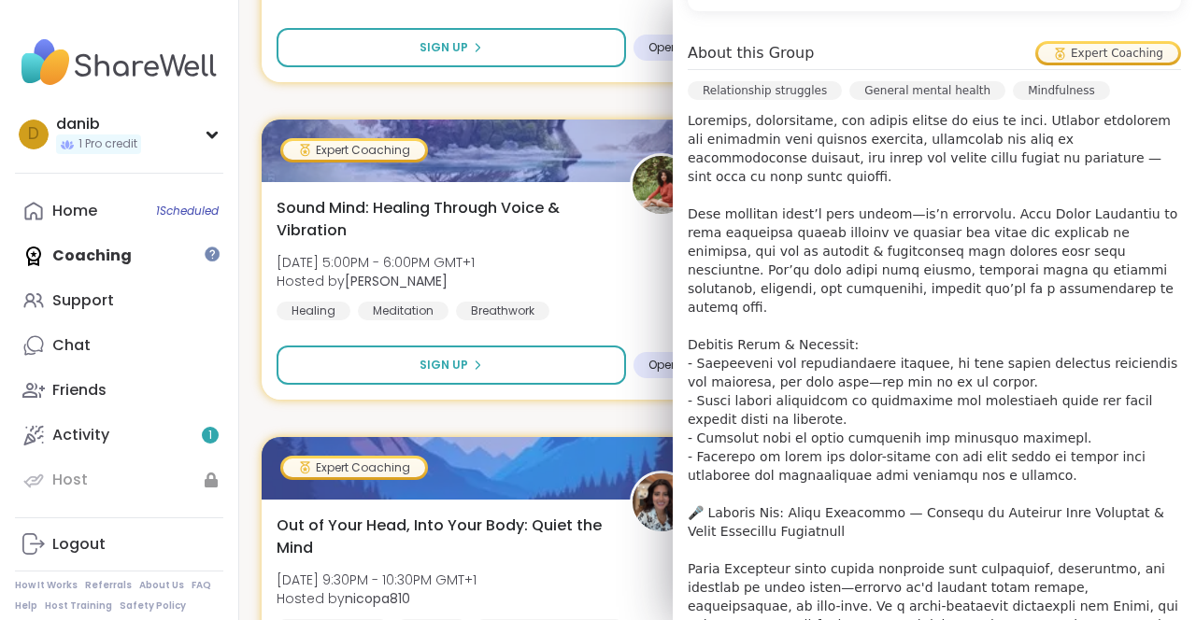
click at [903, 363] on p at bounding box center [934, 447] width 493 height 673
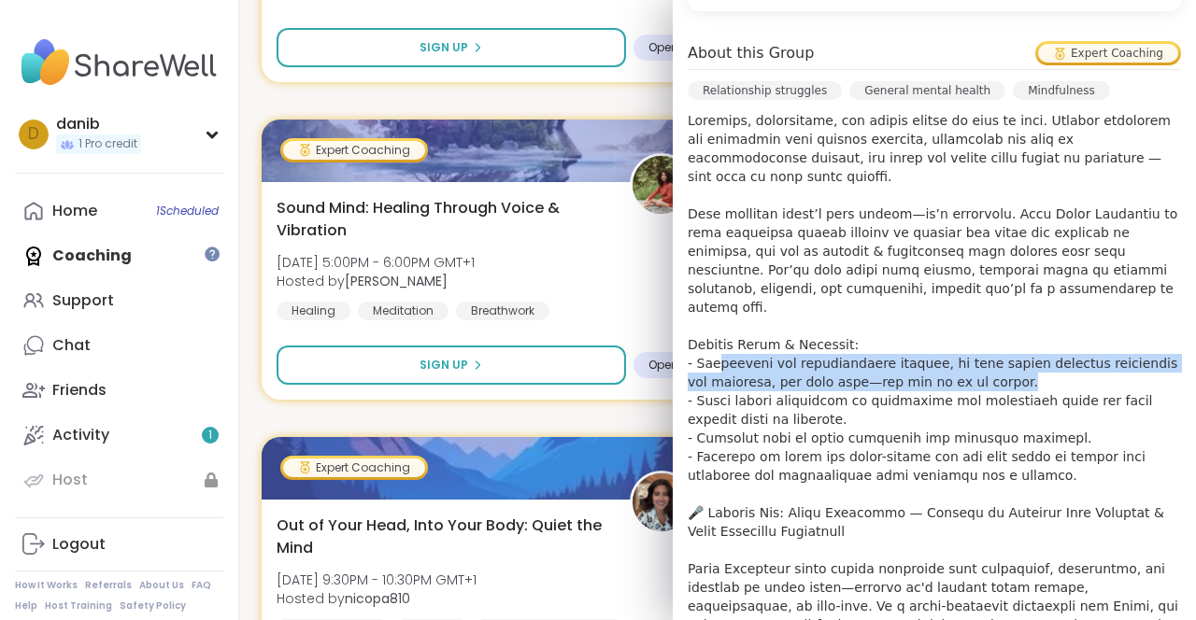
drag, startPoint x: 1025, startPoint y: 367, endPoint x: 722, endPoint y: 339, distance: 304.0
click at [722, 339] on p at bounding box center [934, 447] width 493 height 673
click at [762, 368] on p at bounding box center [934, 447] width 493 height 673
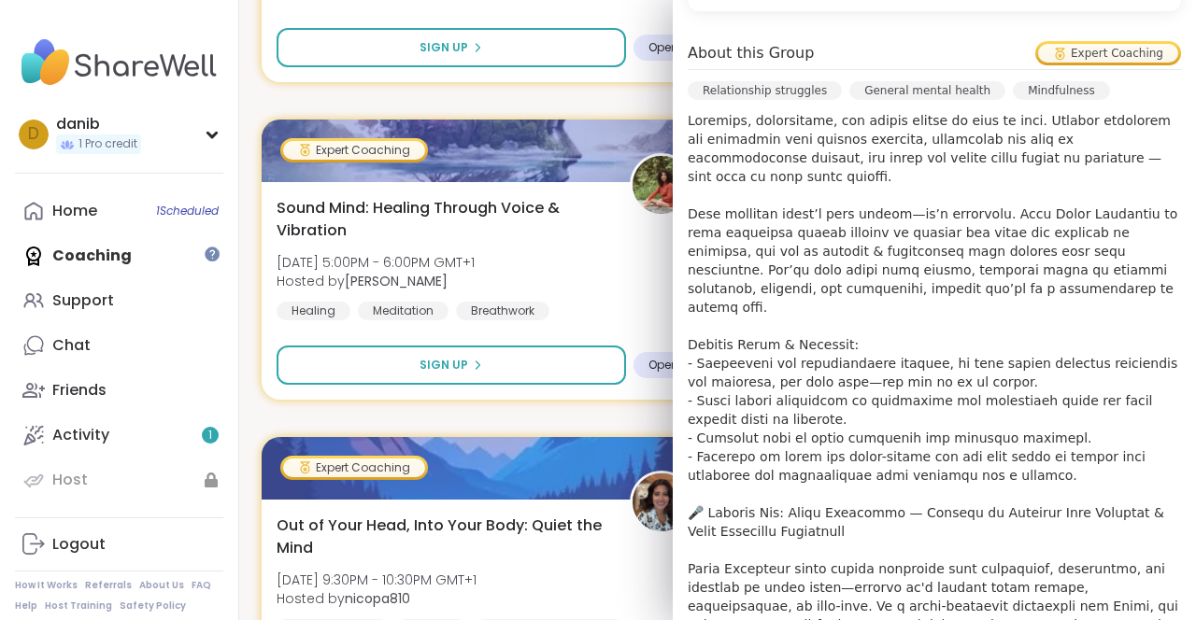
click at [844, 411] on p at bounding box center [934, 447] width 493 height 673
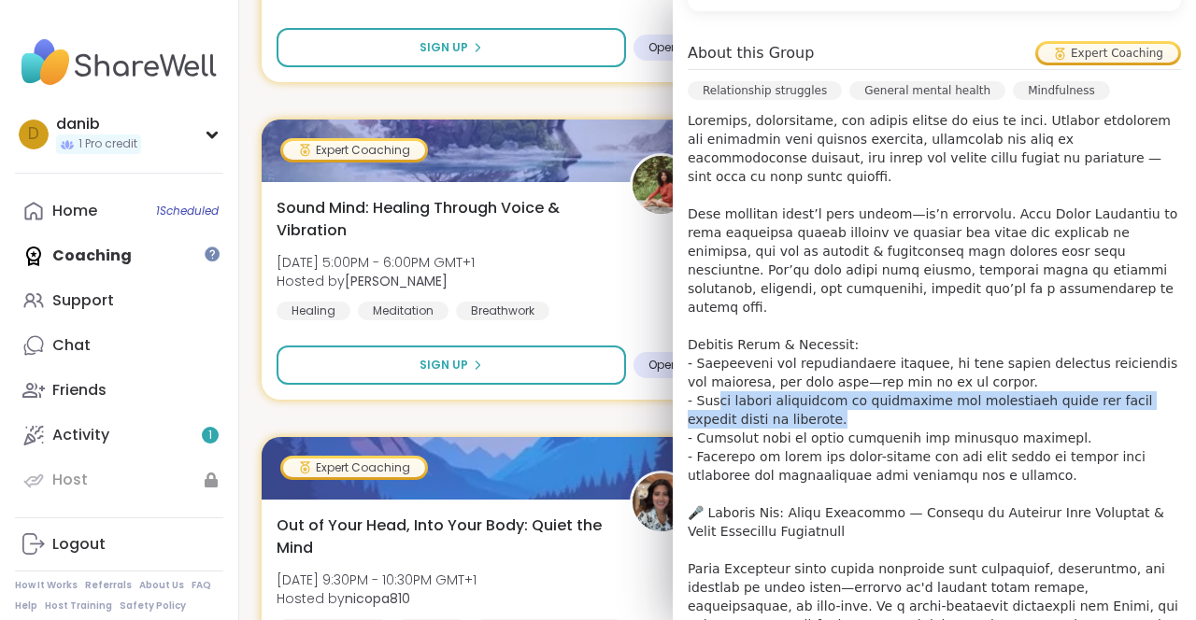
drag, startPoint x: 848, startPoint y: 404, endPoint x: 720, endPoint y: 390, distance: 128.8
click at [720, 389] on p at bounding box center [934, 447] width 493 height 673
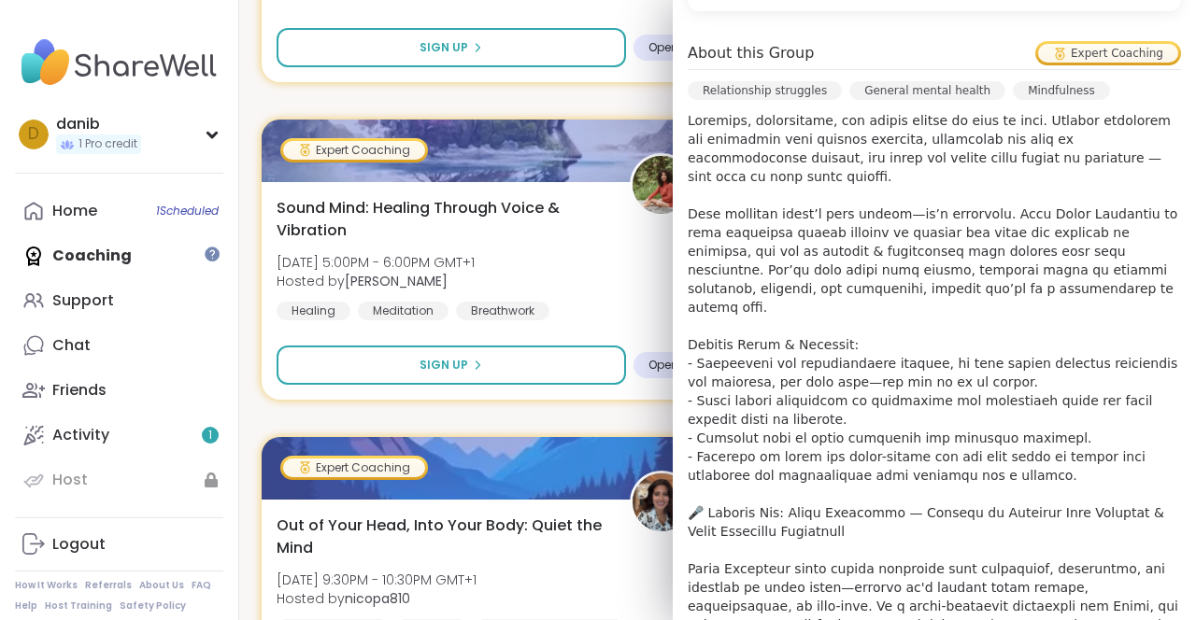
click at [776, 417] on p at bounding box center [934, 447] width 493 height 673
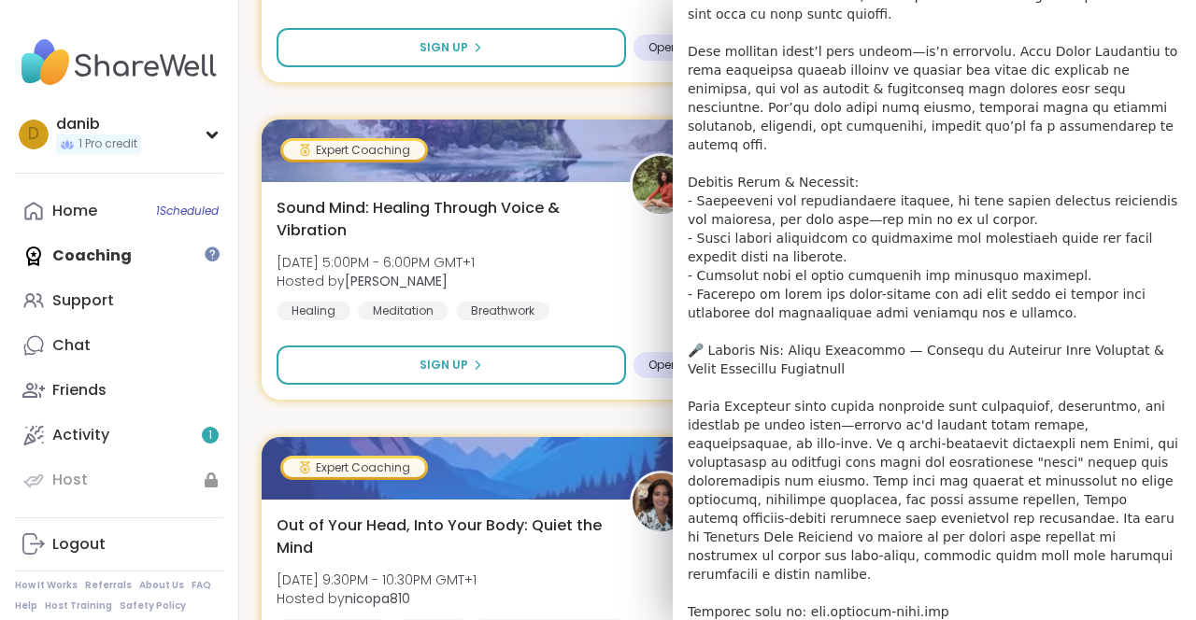
scroll to position [826, 0]
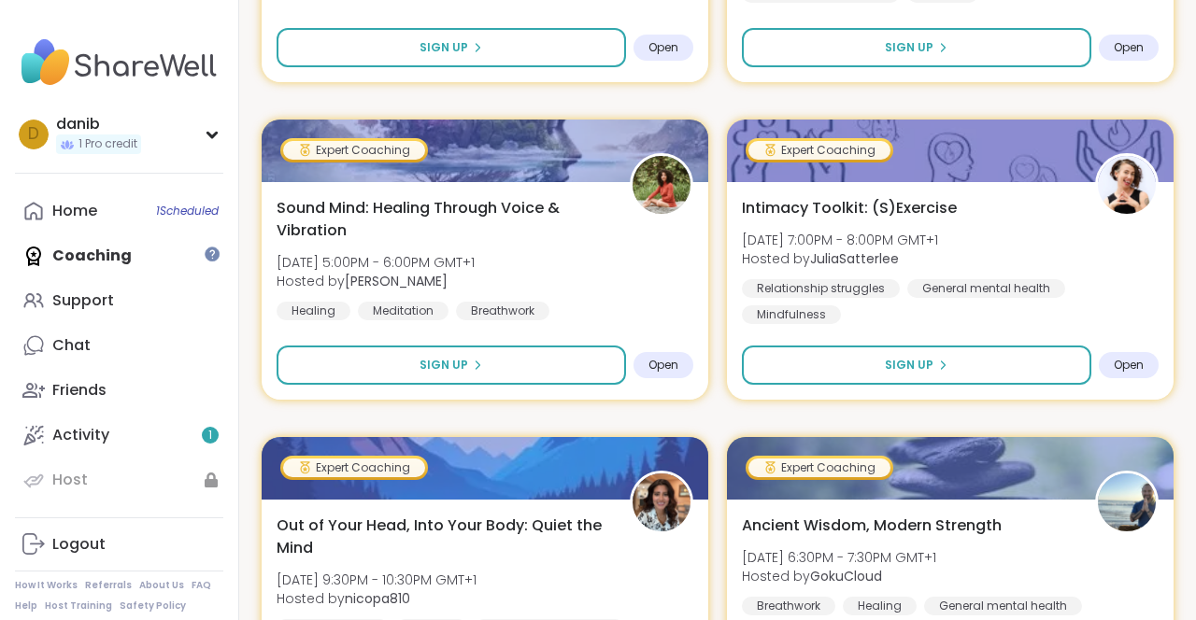
click at [181, 19] on div "d danib 1 Pro credit Profile Membership Settings Help Home 1 Scheduled Coaching…" at bounding box center [119, 310] width 239 height 620
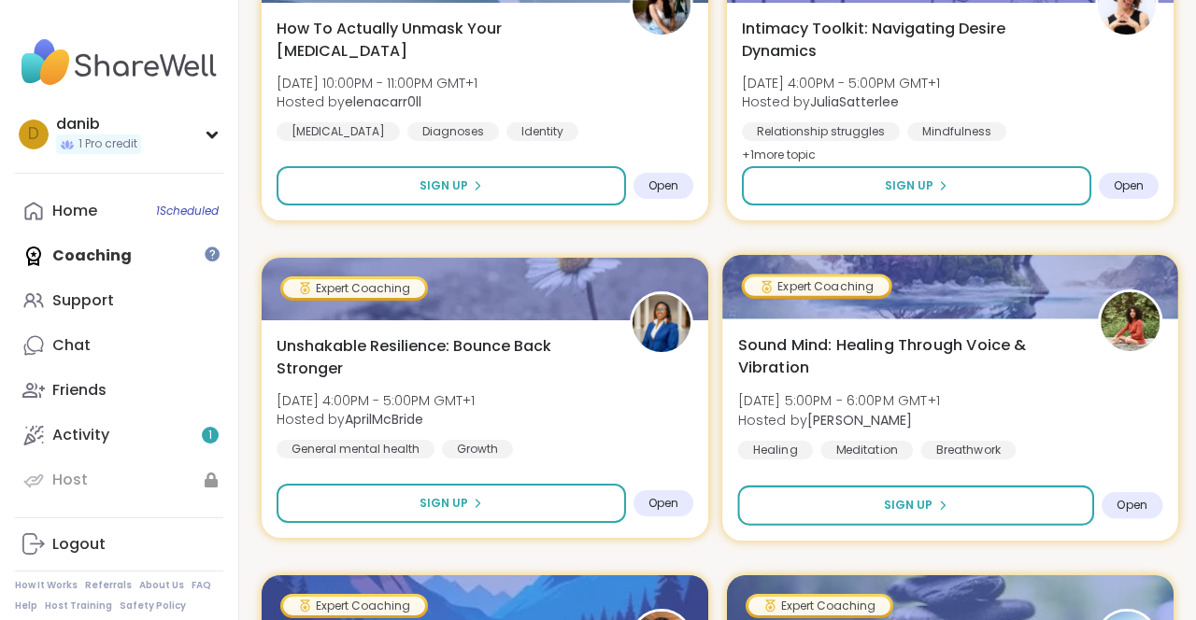
scroll to position [774, 0]
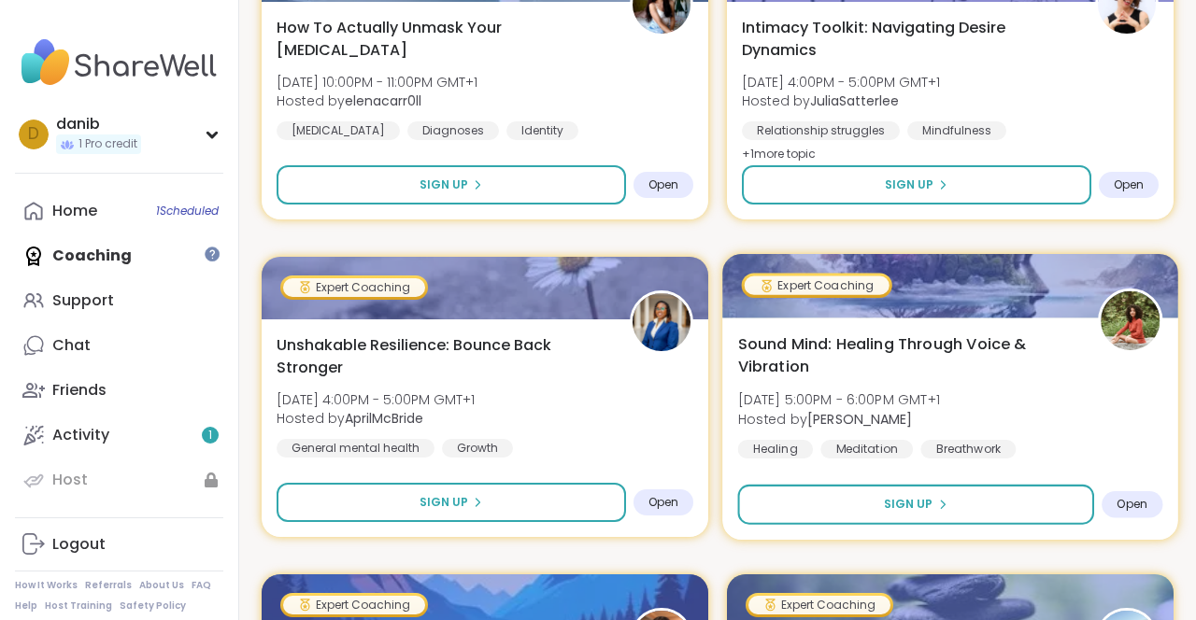
click at [876, 344] on span "Sound Mind: Healing Through Voice & Vibration" at bounding box center [907, 356] width 339 height 46
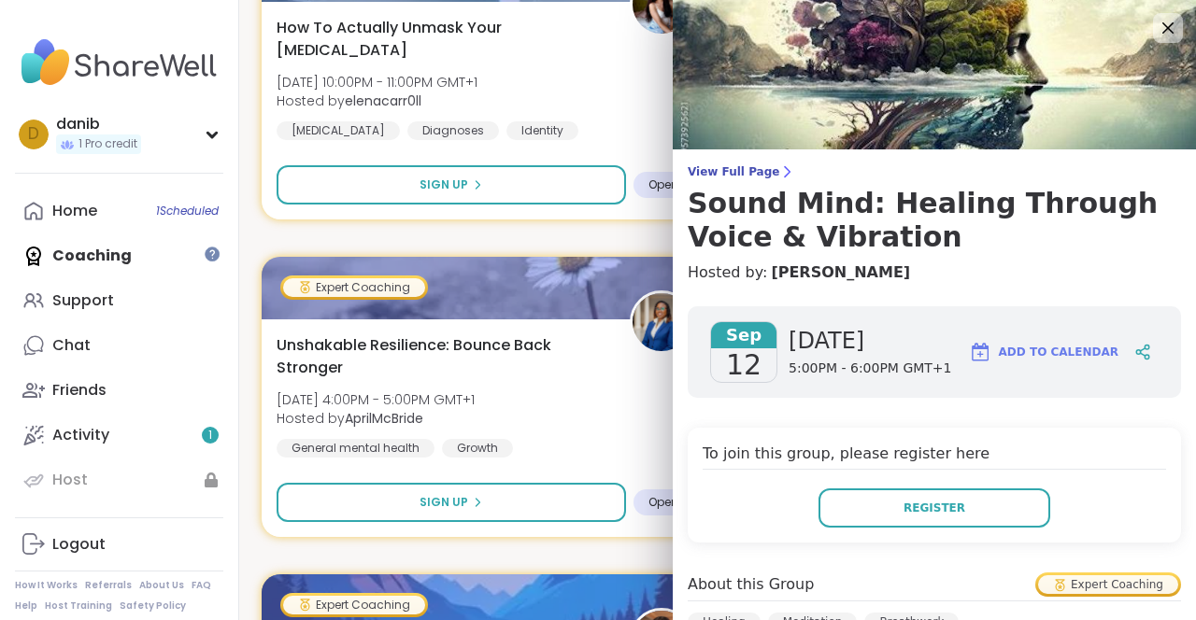
scroll to position [89, 0]
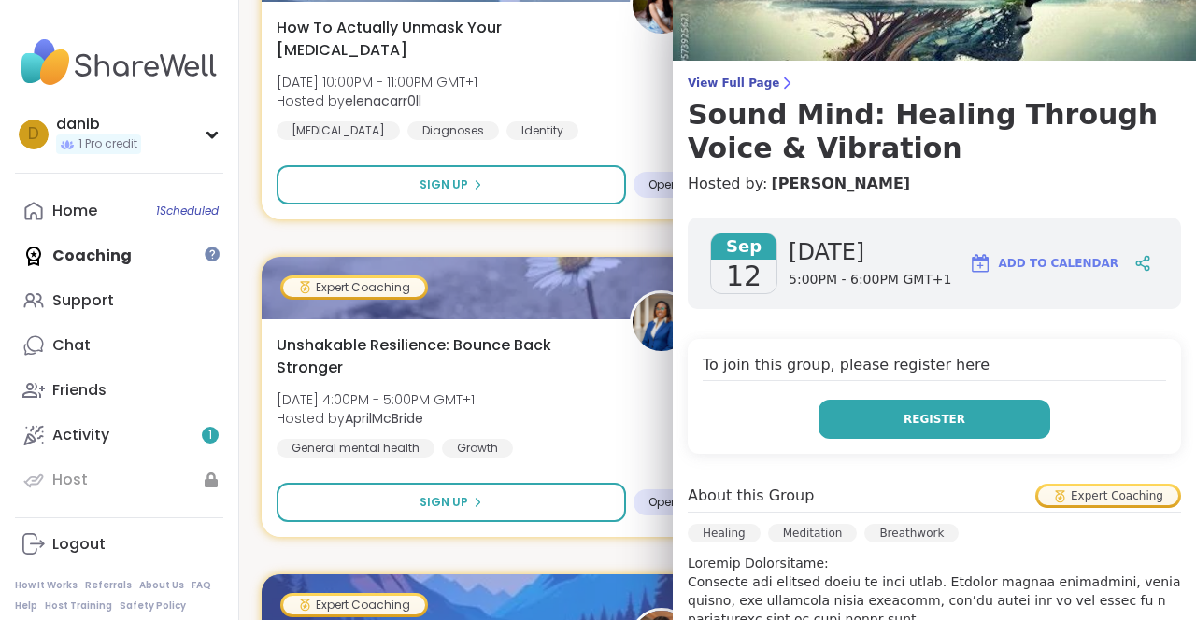
click at [927, 432] on button "Register" at bounding box center [935, 419] width 232 height 39
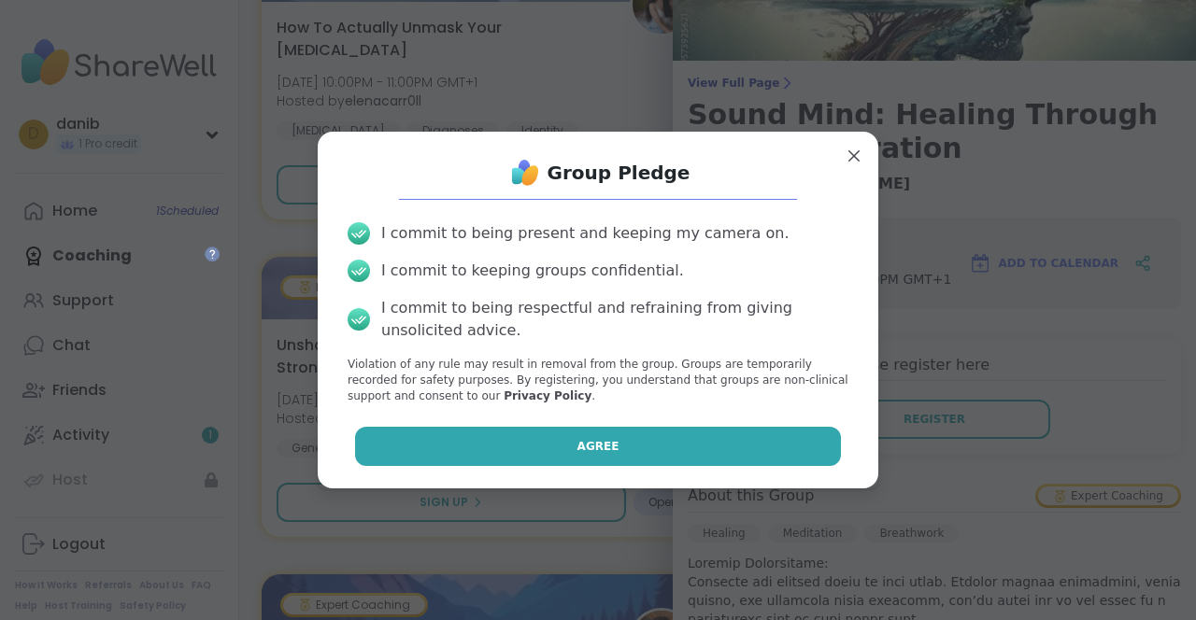
click at [617, 443] on span "Agree" at bounding box center [598, 446] width 42 height 17
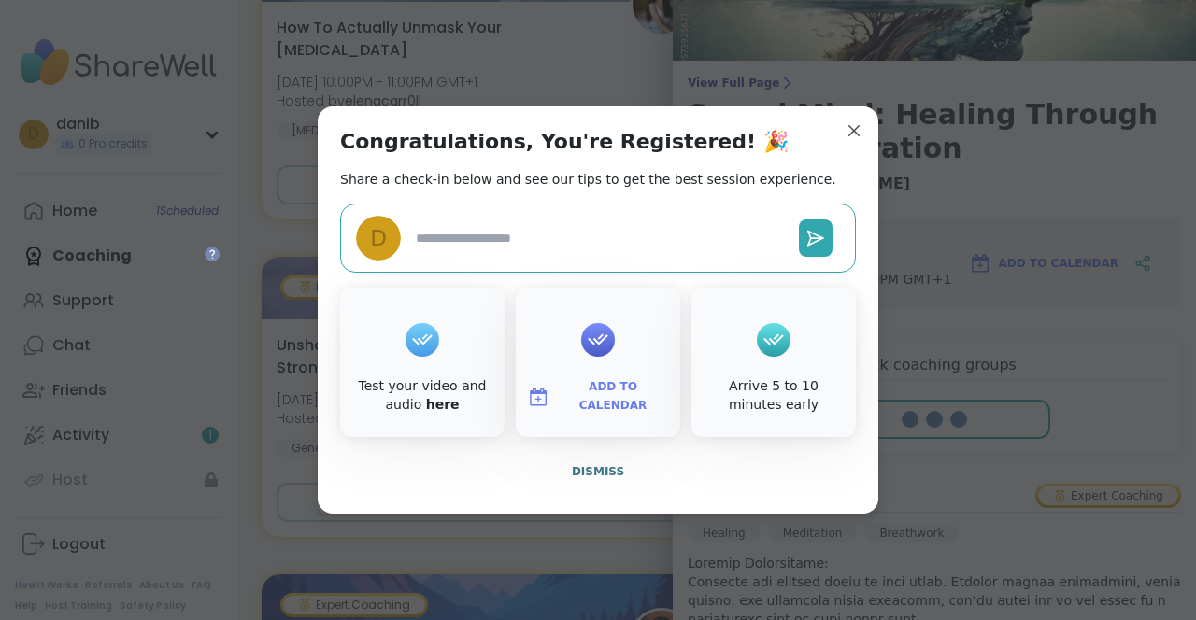
type textarea "*"
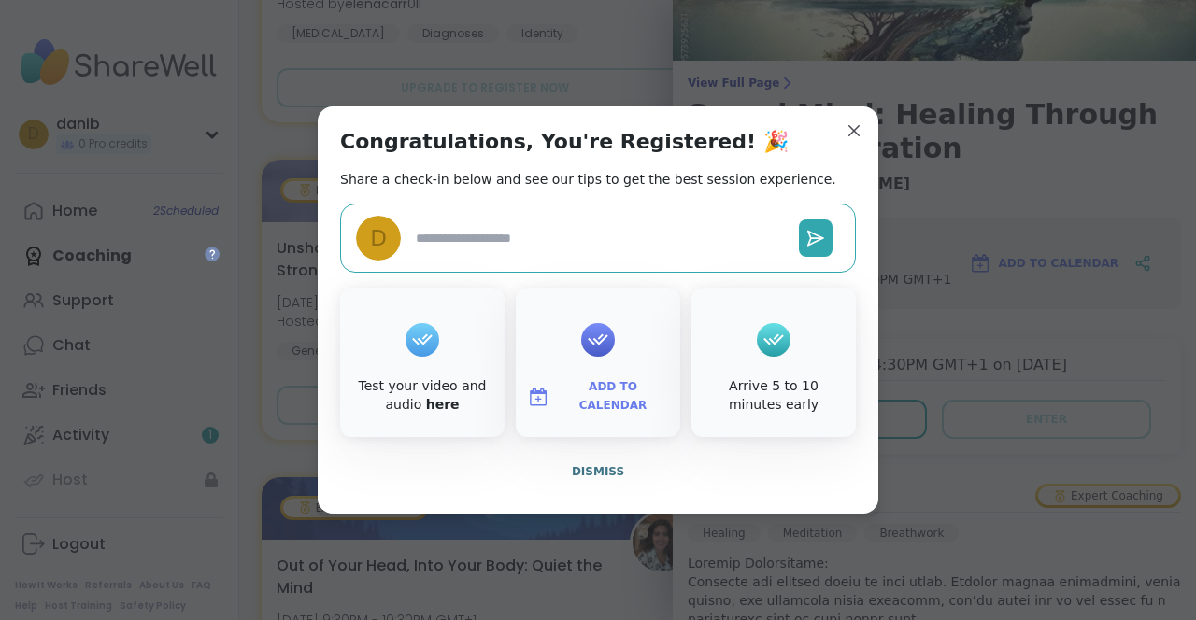
click at [624, 390] on span "Add to Calendar" at bounding box center [613, 396] width 112 height 36
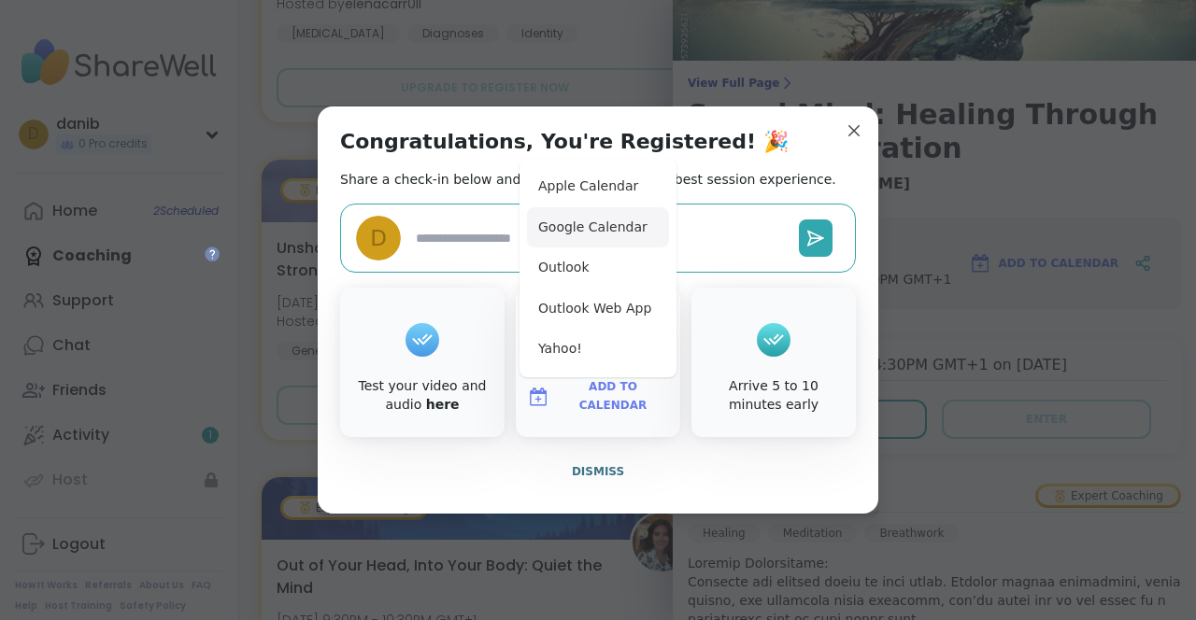
click at [584, 223] on button "Google Calendar" at bounding box center [598, 227] width 142 height 41
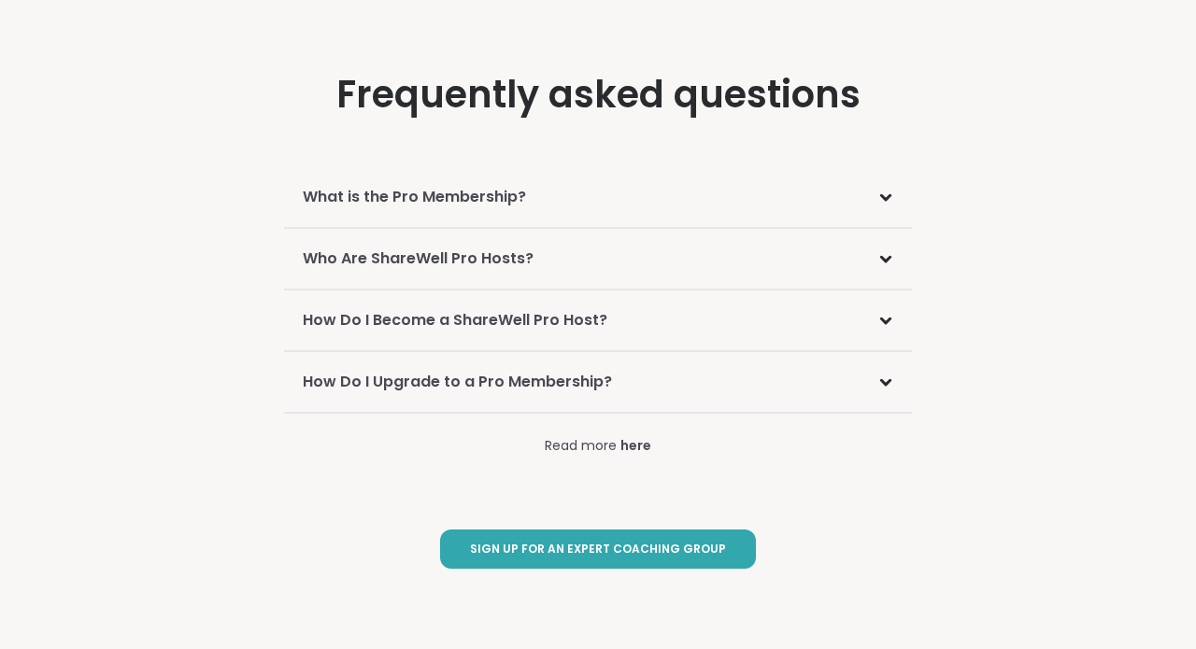
scroll to position [2858, 0]
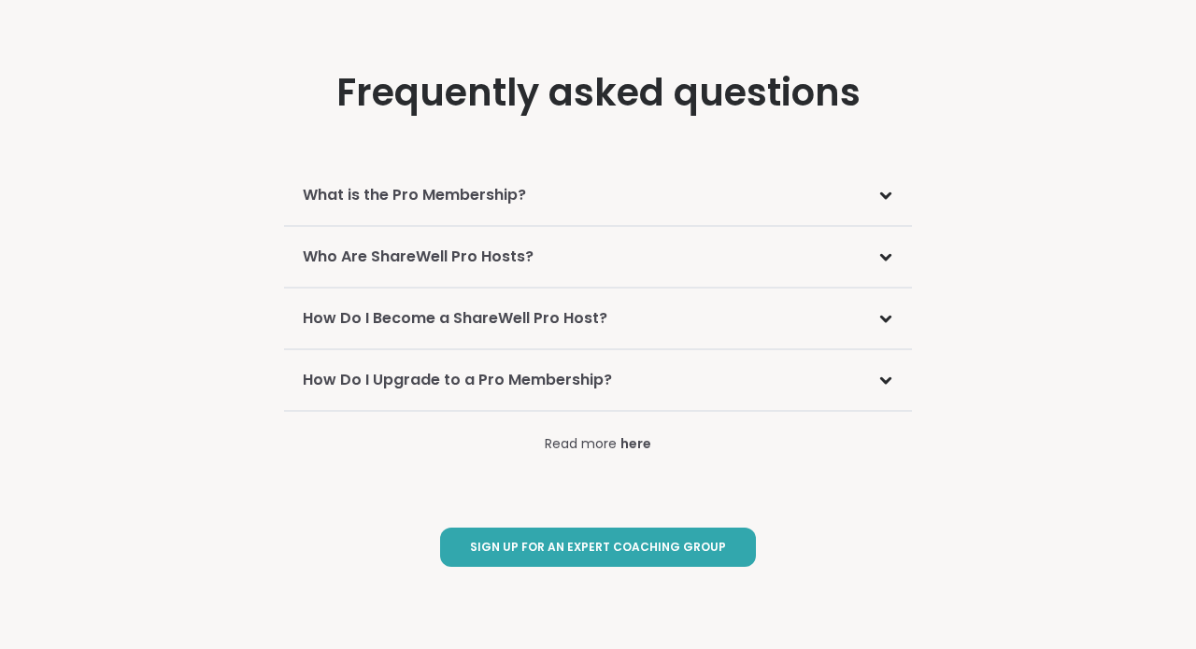
click at [700, 314] on div "How Do I Become a ShareWell Pro Host?" at bounding box center [598, 319] width 628 height 61
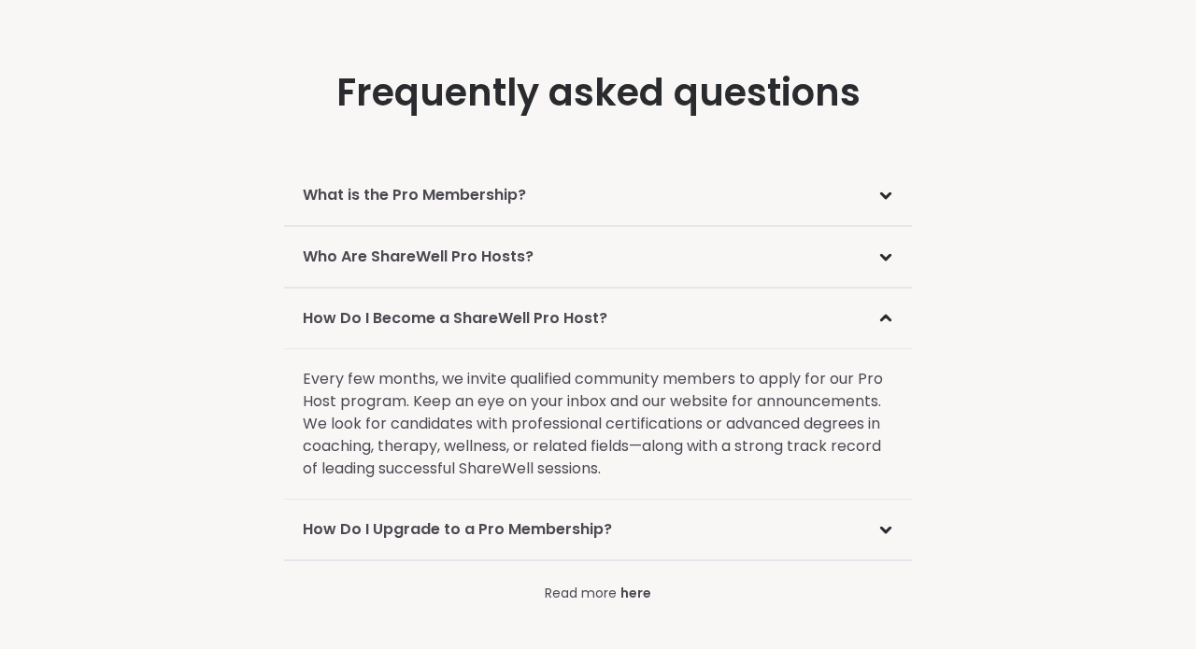
click at [976, 413] on div "How Do I Become a ShareWell Pro Host? Every few months, we invite qualified com…" at bounding box center [598, 394] width 1047 height 211
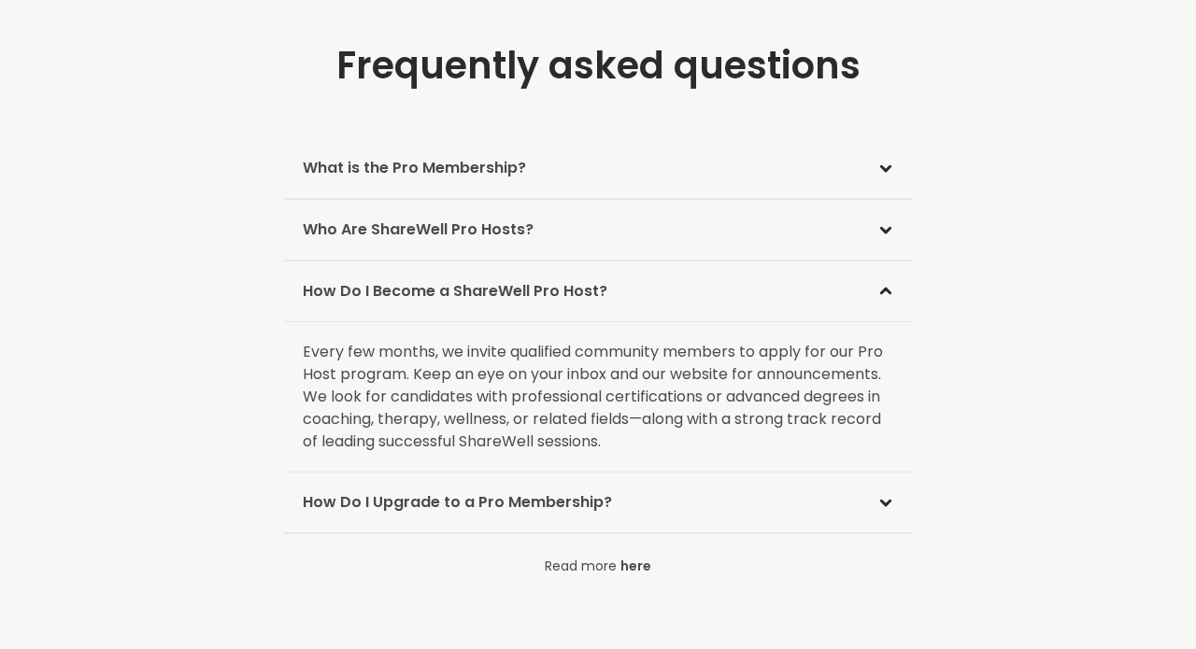
scroll to position [2888, 0]
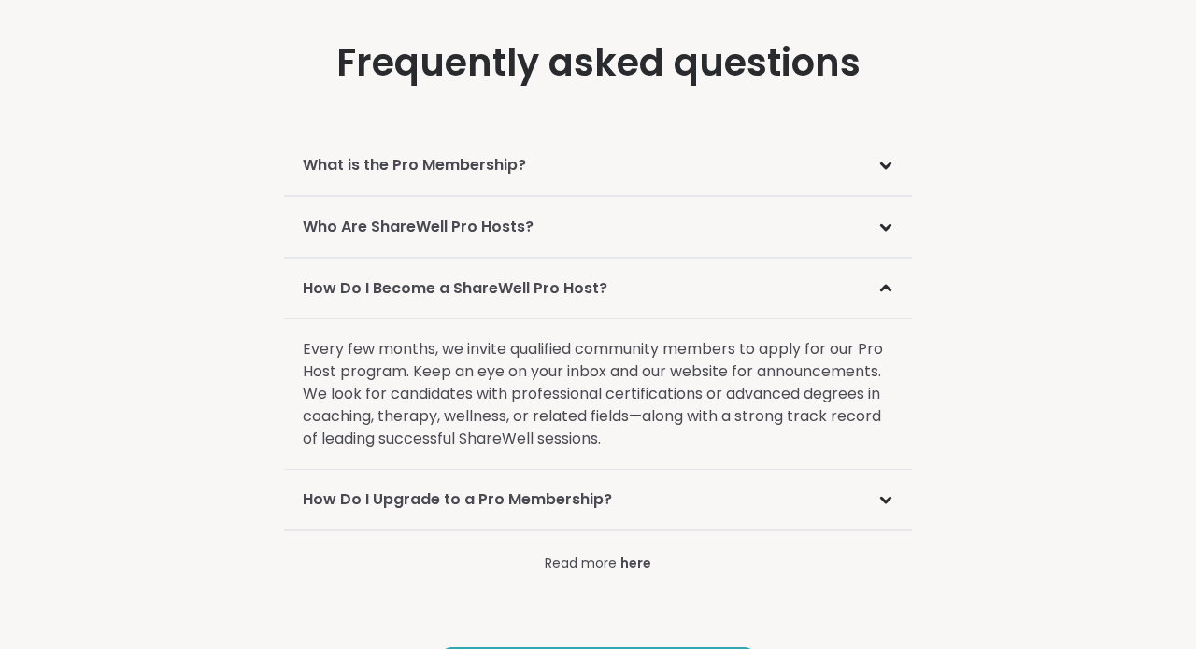
click at [976, 413] on div "How Do I Become a ShareWell Pro Host? Every few months, we invite qualified com…" at bounding box center [598, 364] width 1047 height 211
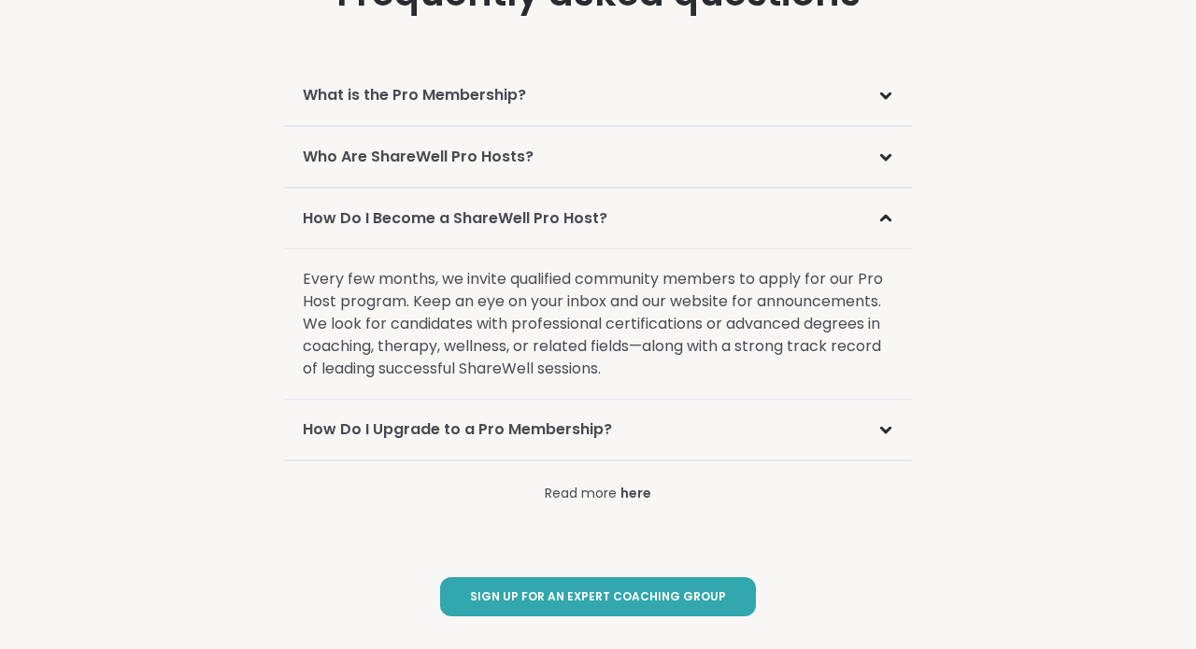
click at [823, 420] on div "How Do I Upgrade to a Pro Membership?" at bounding box center [598, 430] width 628 height 61
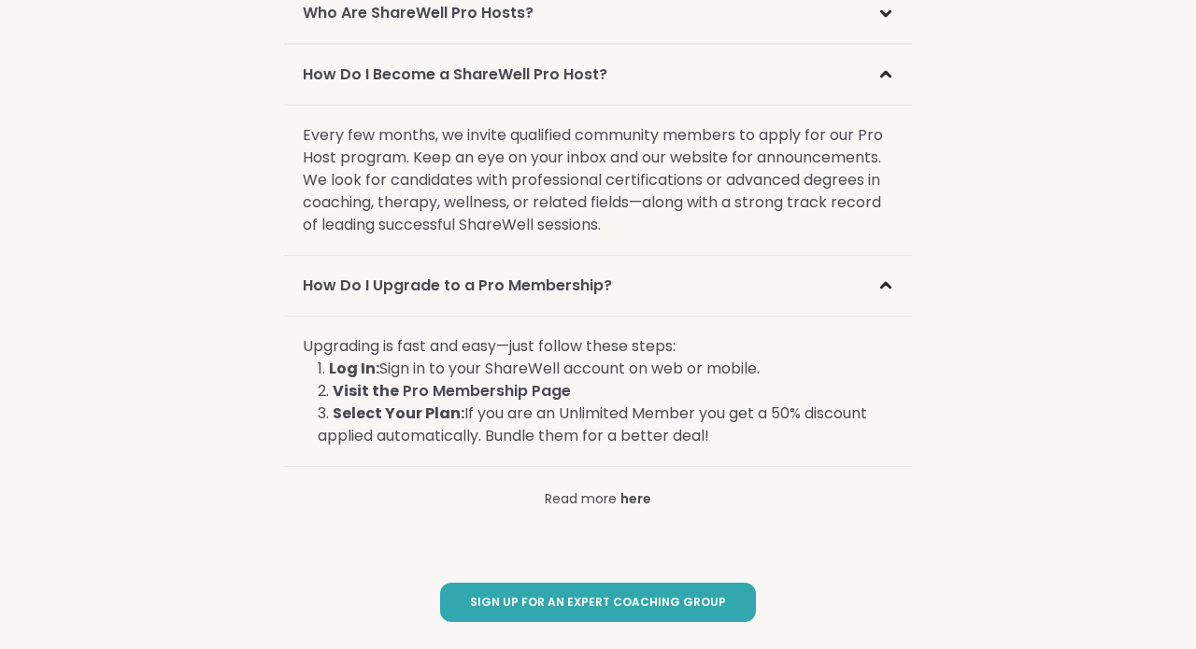
scroll to position [3104, 0]
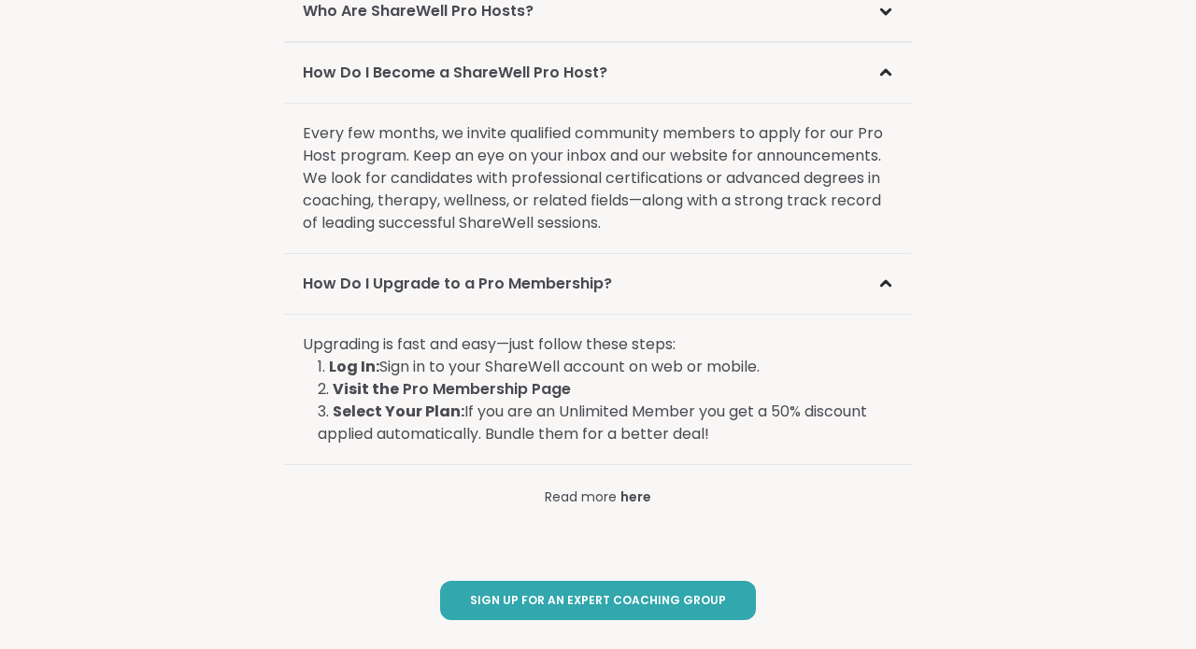
click at [981, 420] on div "How Do I Upgrade to a Pro Membership? Upgrading is fast and easy—just follow th…" at bounding box center [598, 359] width 1047 height 211
